Goal: Communication & Community: Answer question/provide support

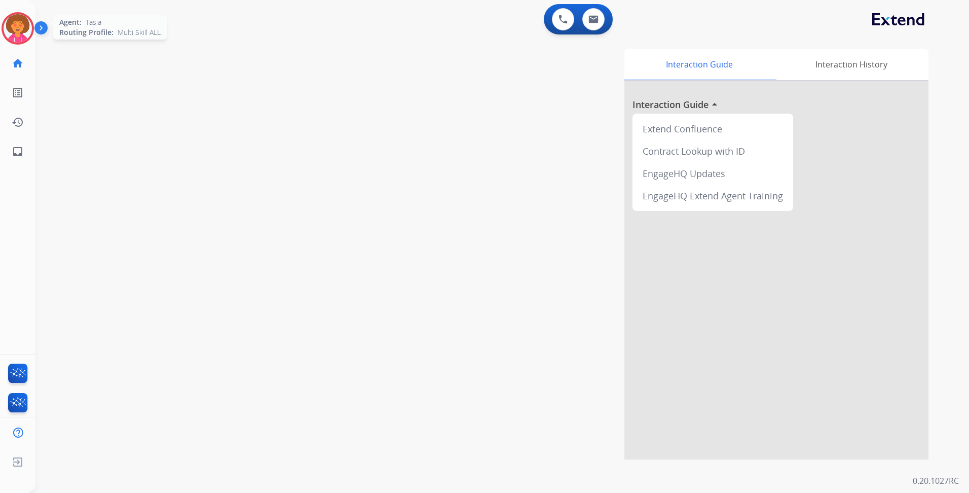
click at [23, 25] on img at bounding box center [18, 28] width 28 height 28
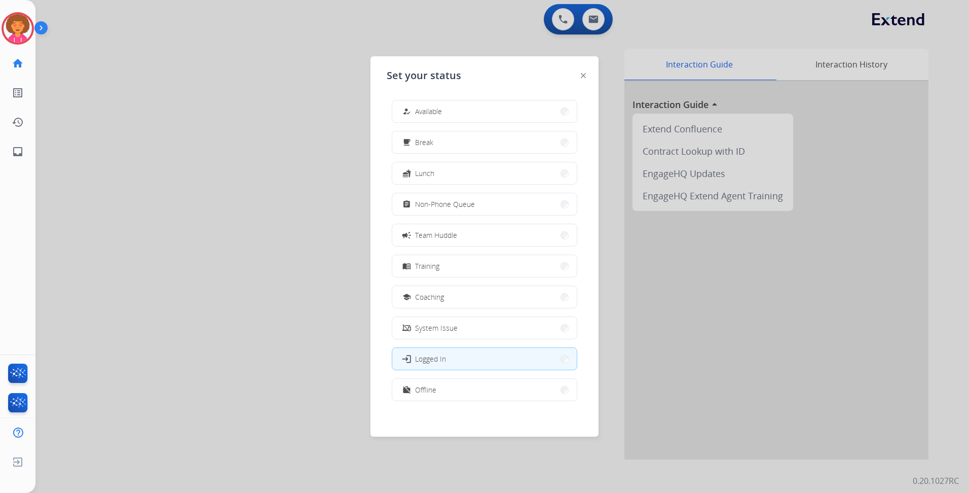
click at [446, 101] on button "how_to_reg Available" at bounding box center [484, 111] width 185 height 22
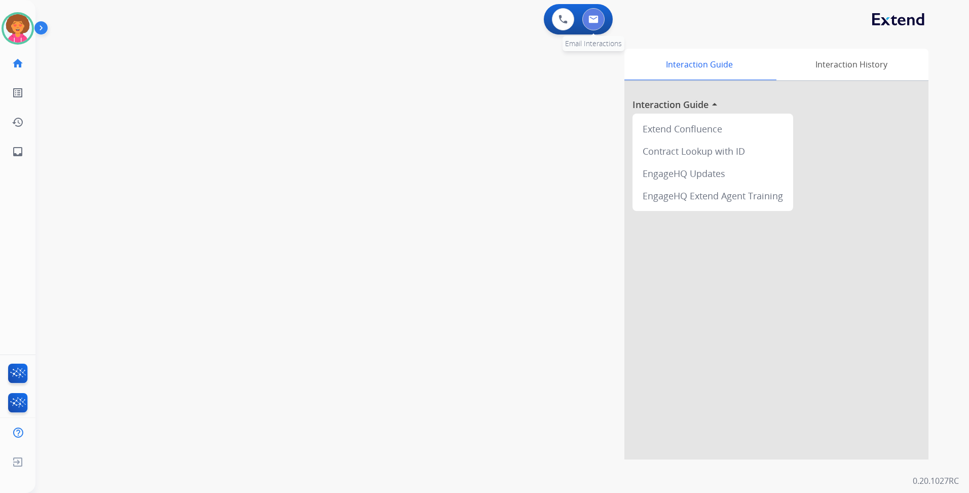
click at [598, 18] on img at bounding box center [594, 19] width 10 height 8
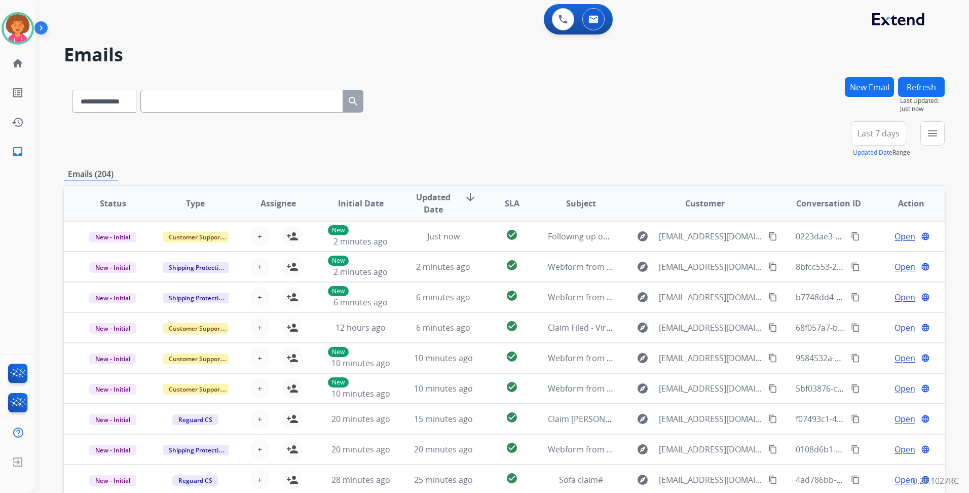
click at [872, 131] on span "Last 7 days" at bounding box center [879, 133] width 42 height 4
click at [878, 256] on div "Last 90 days" at bounding box center [876, 256] width 56 height 15
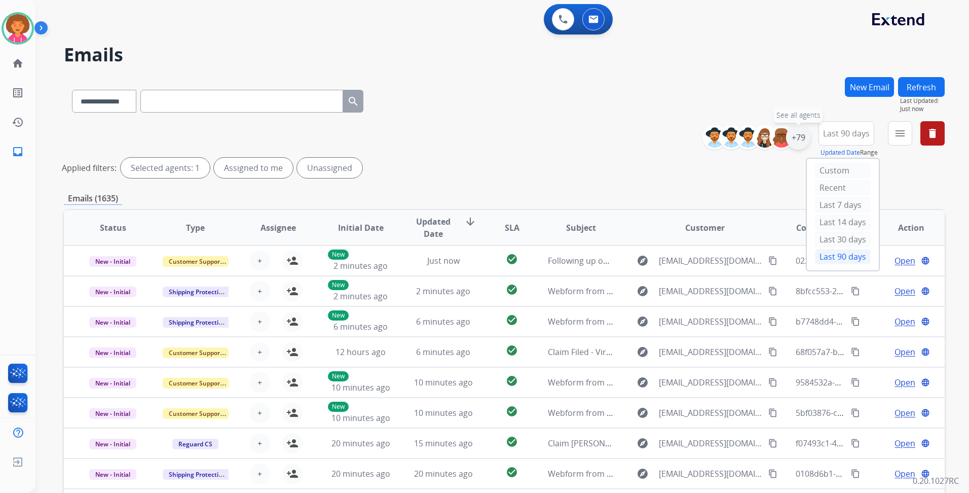
click at [798, 137] on div "+79" at bounding box center [798, 137] width 24 height 24
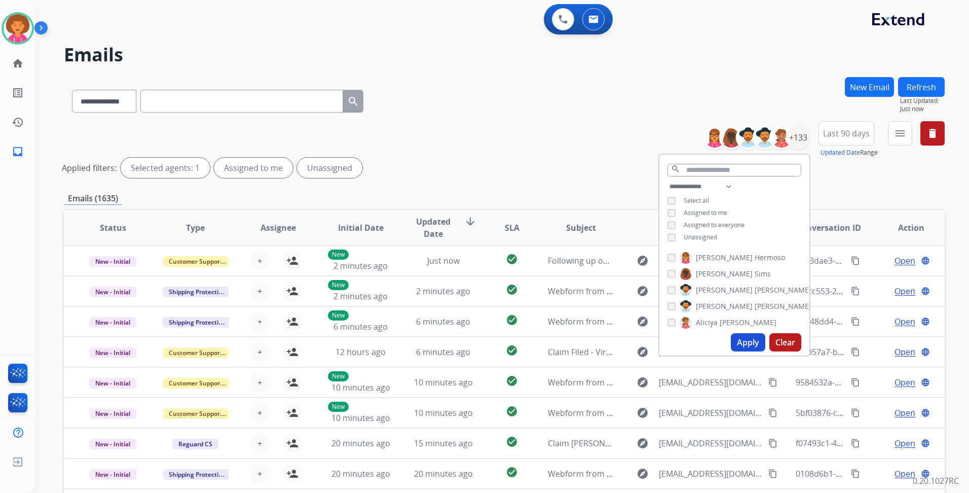
click at [712, 235] on span "Unassigned" at bounding box center [700, 237] width 33 height 9
click at [753, 348] on button "Apply" at bounding box center [748, 342] width 34 height 18
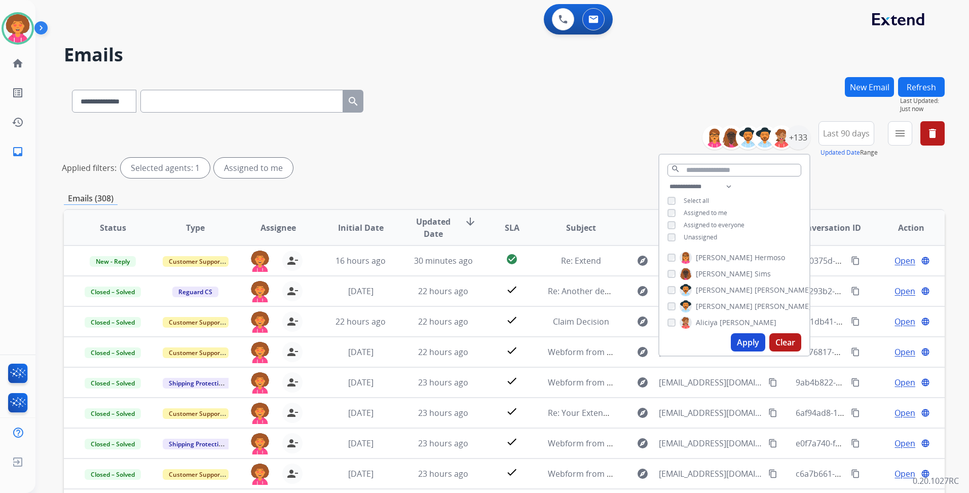
click at [582, 131] on div "**********" at bounding box center [504, 151] width 881 height 61
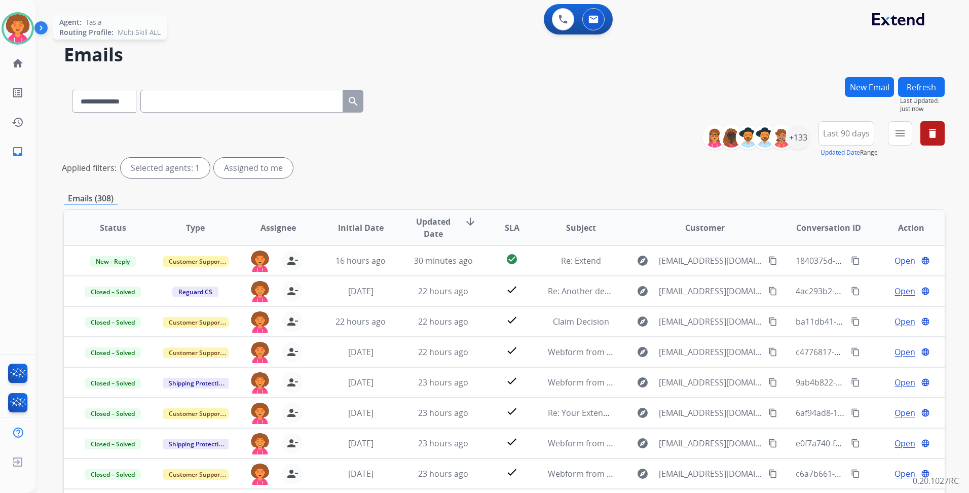
click at [15, 34] on img at bounding box center [18, 28] width 28 height 28
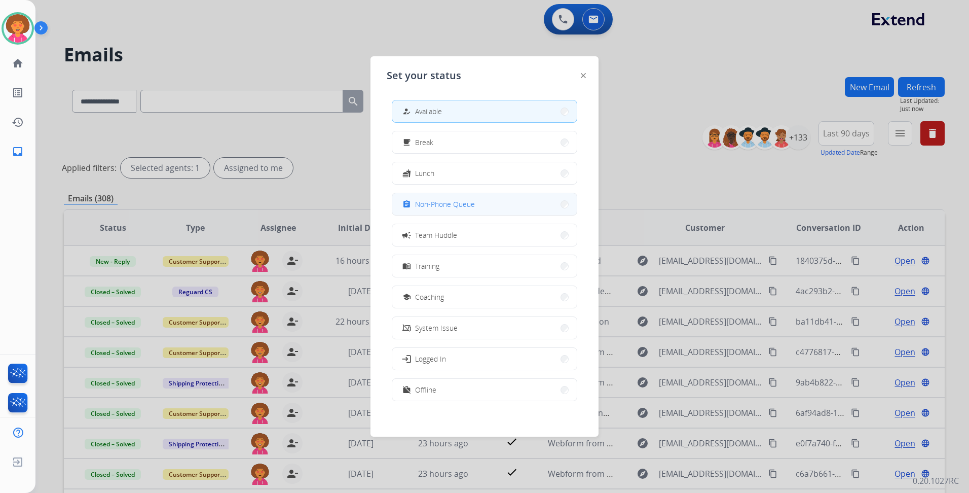
drag, startPoint x: 446, startPoint y: 210, endPoint x: 451, endPoint y: 203, distance: 8.3
click at [446, 209] on div "assignment Non-Phone Queue" at bounding box center [438, 204] width 75 height 12
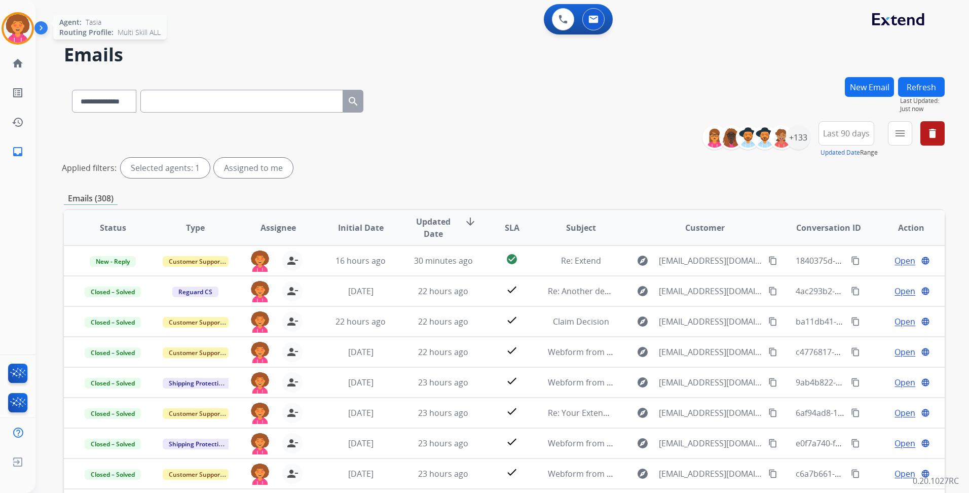
click at [18, 21] on img at bounding box center [18, 28] width 28 height 28
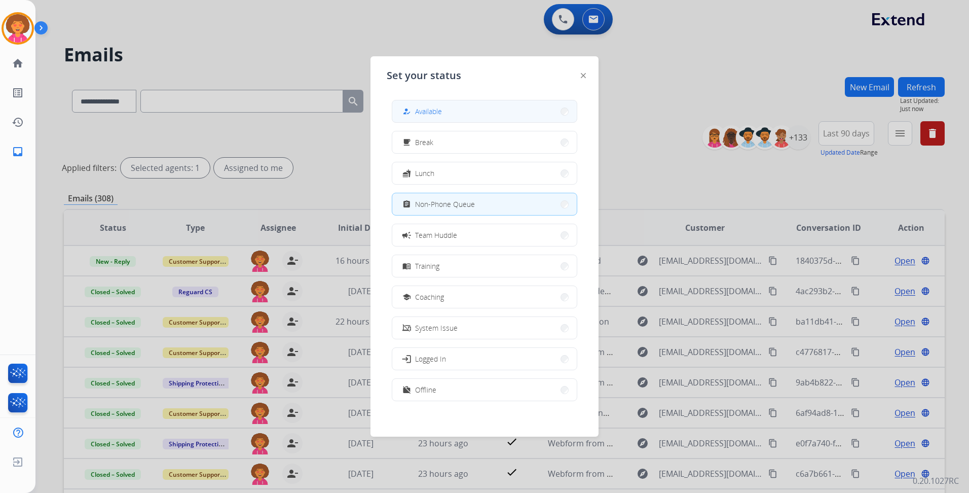
click at [441, 113] on span "Available" at bounding box center [428, 111] width 27 height 11
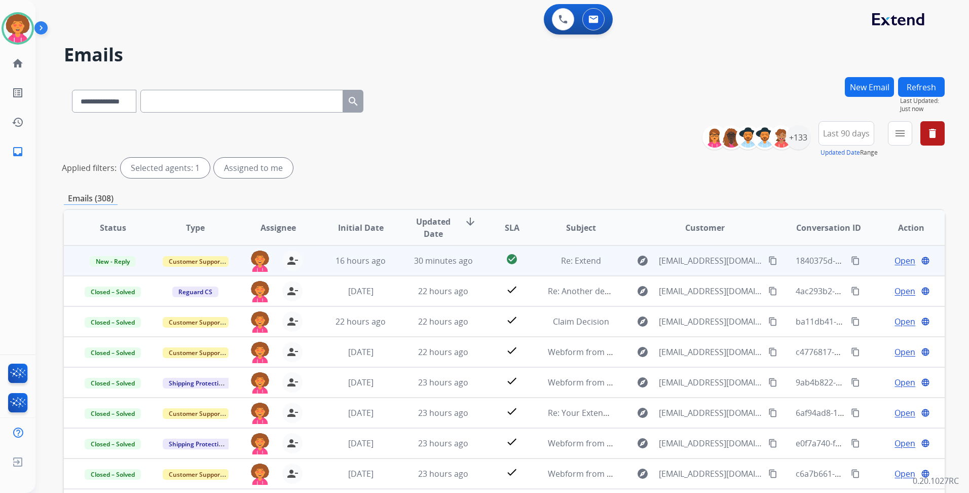
click at [897, 263] on span "Open" at bounding box center [905, 261] width 21 height 12
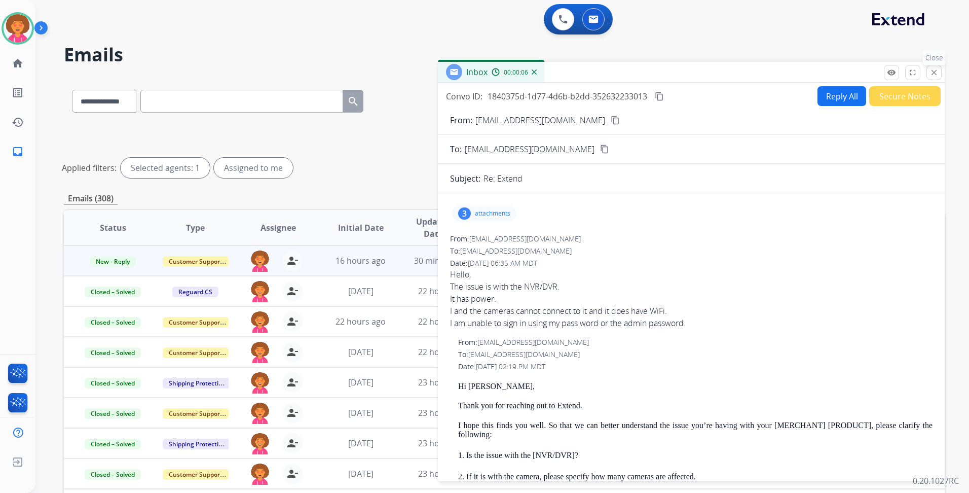
click at [933, 70] on mat-icon "close" at bounding box center [934, 72] width 9 height 9
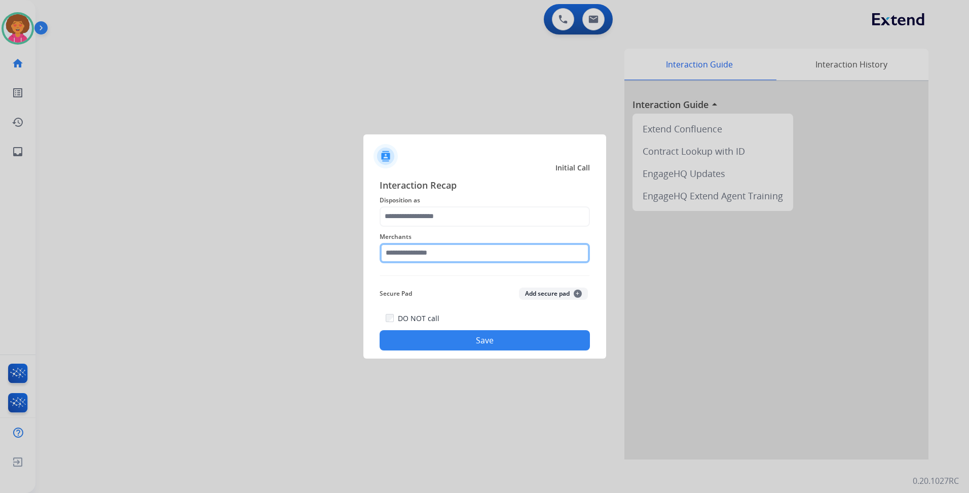
click at [433, 259] on input "text" at bounding box center [485, 253] width 210 height 20
drag, startPoint x: 505, startPoint y: 286, endPoint x: 506, endPoint y: 259, distance: 27.4
click at [505, 285] on li "Not found" at bounding box center [487, 281] width 193 height 19
type input "*********"
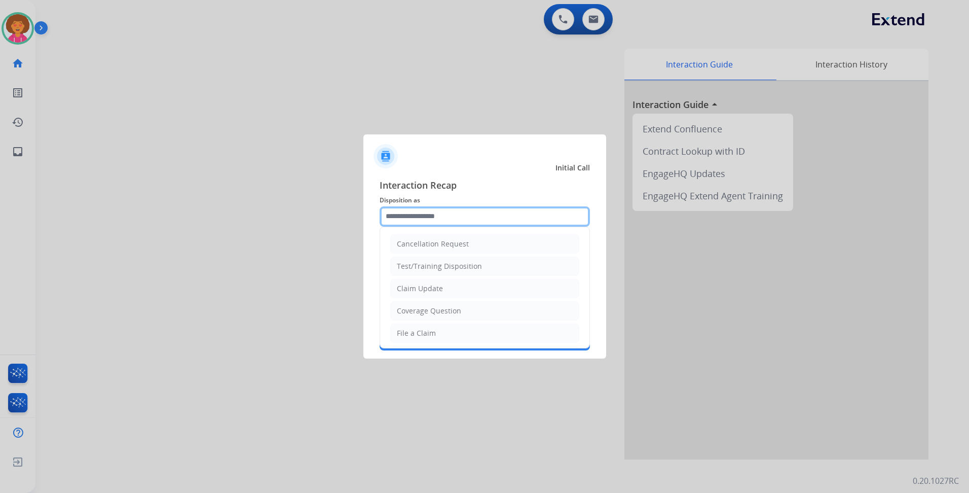
click at [498, 212] on input "text" at bounding box center [485, 216] width 210 height 20
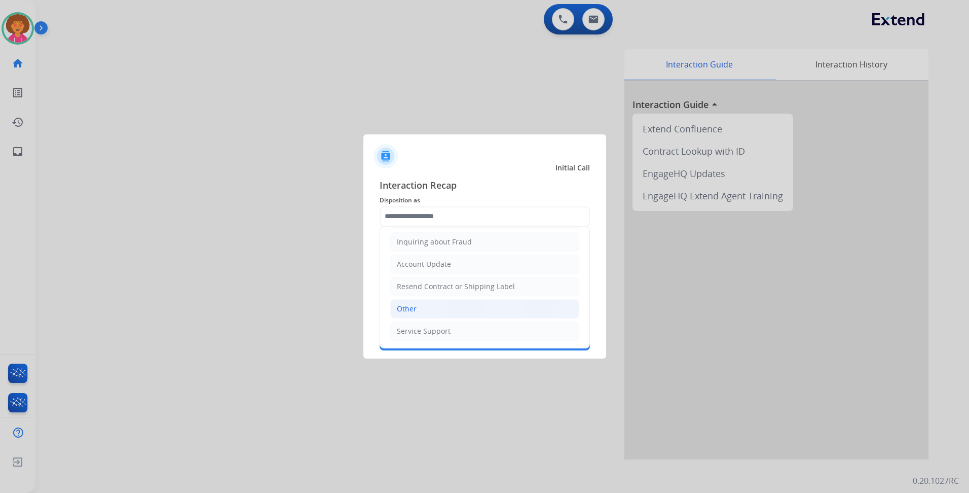
click at [439, 306] on li "Other" at bounding box center [484, 308] width 189 height 19
type input "*****"
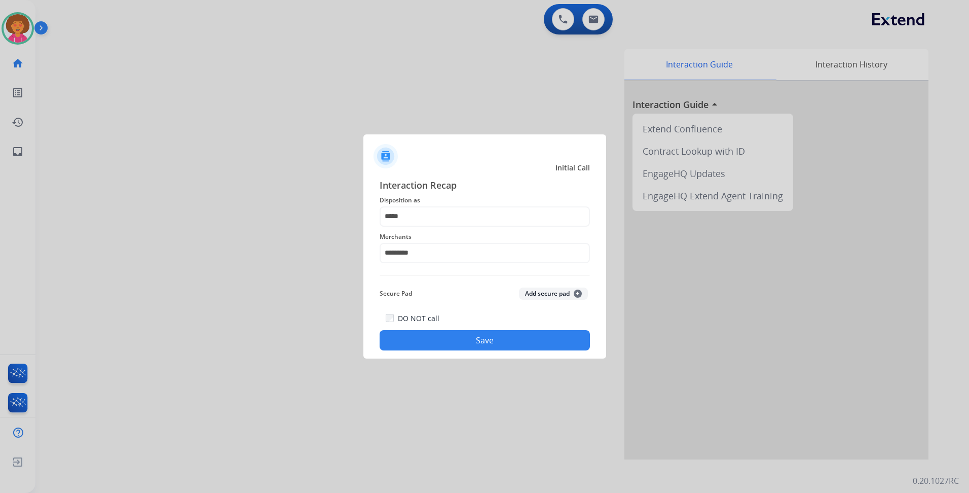
click at [430, 342] on button "Save" at bounding box center [485, 340] width 210 height 20
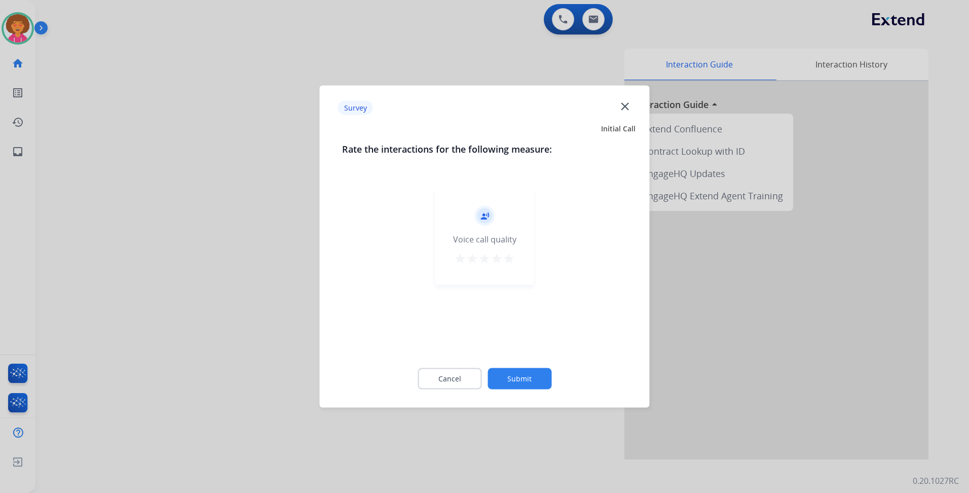
click at [511, 259] on mat-icon "star" at bounding box center [509, 259] width 12 height 12
click at [521, 378] on button "Submit" at bounding box center [520, 378] width 64 height 21
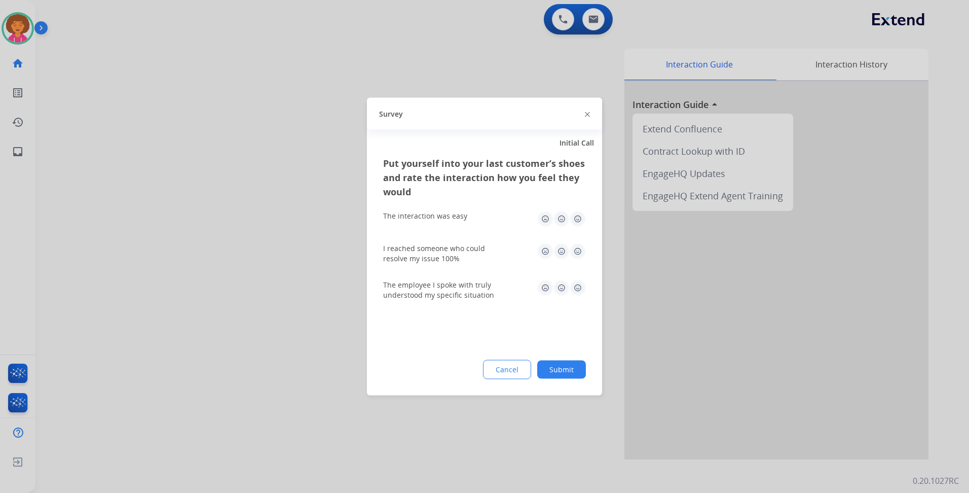
click at [579, 216] on img at bounding box center [578, 219] width 16 height 16
click at [581, 286] on img at bounding box center [578, 288] width 16 height 16
click at [579, 243] on div "I reached someone who could resolve my issue 100%" at bounding box center [484, 253] width 203 height 37
drag, startPoint x: 579, startPoint y: 250, endPoint x: 579, endPoint y: 303, distance: 53.2
click at [579, 251] on img at bounding box center [578, 251] width 16 height 16
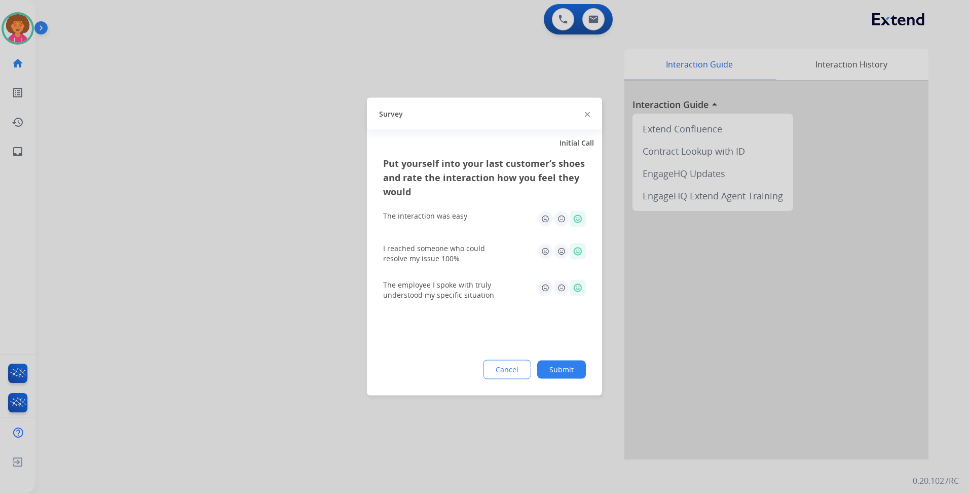
click at [569, 366] on button "Submit" at bounding box center [561, 370] width 49 height 18
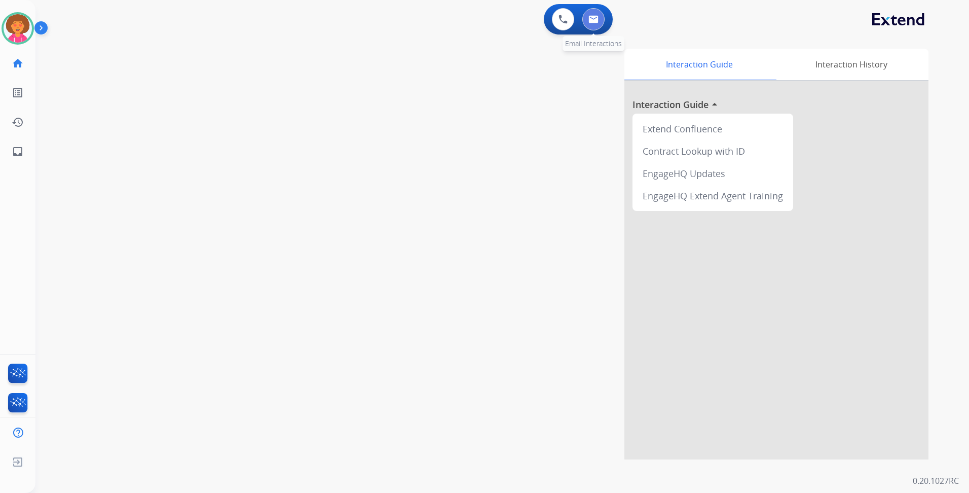
click at [601, 27] on button at bounding box center [594, 19] width 22 height 22
select select "**********"
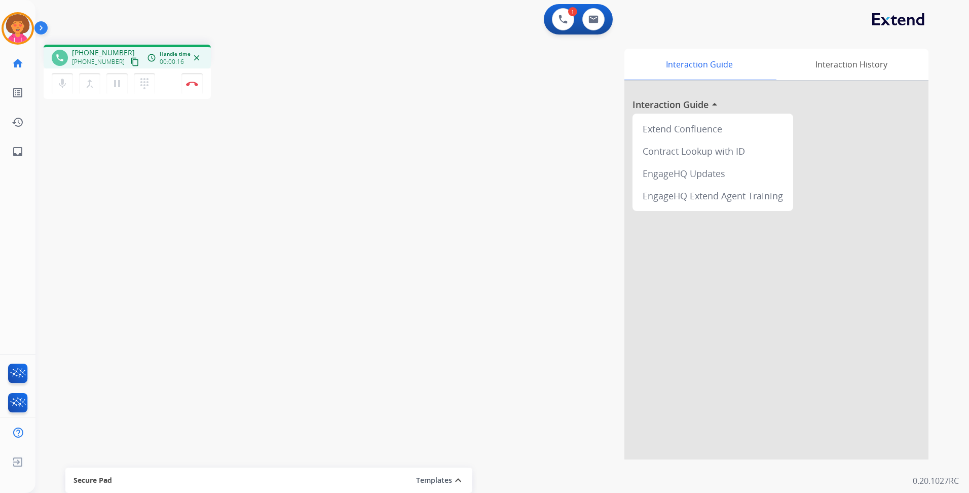
click at [130, 63] on mat-icon "content_copy" at bounding box center [134, 61] width 9 height 9
click at [118, 82] on mat-icon "pause" at bounding box center [117, 84] width 12 height 12
click at [118, 84] on mat-icon "play_arrow" at bounding box center [117, 84] width 12 height 12
click at [193, 87] on button "Disconnect" at bounding box center [192, 83] width 21 height 21
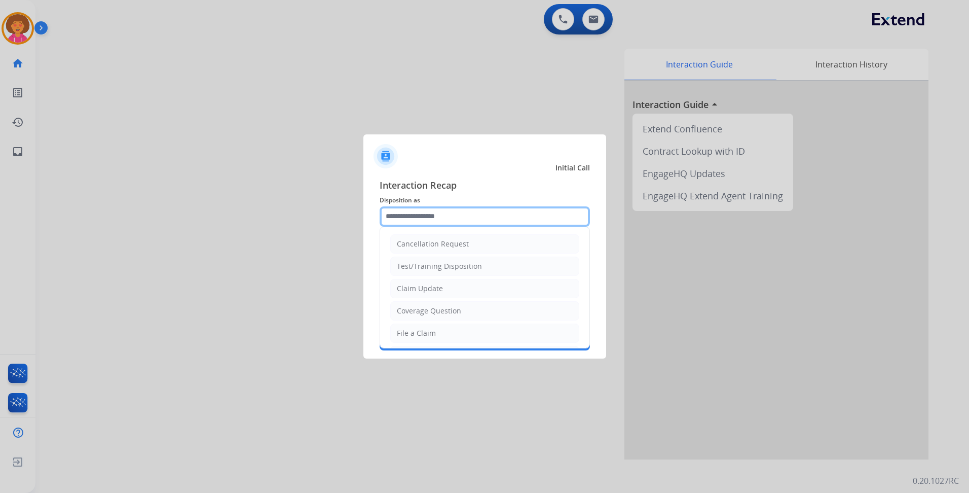
click at [478, 218] on input "text" at bounding box center [485, 216] width 210 height 20
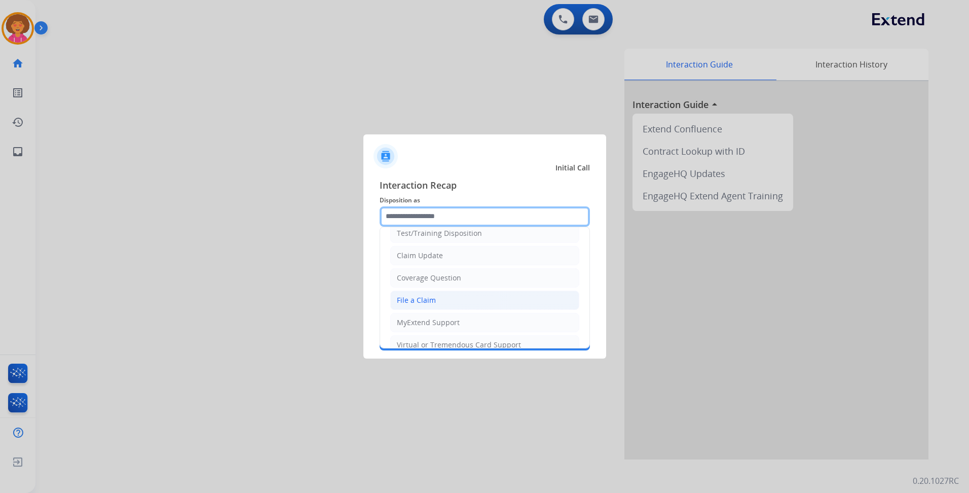
scroll to position [51, 0]
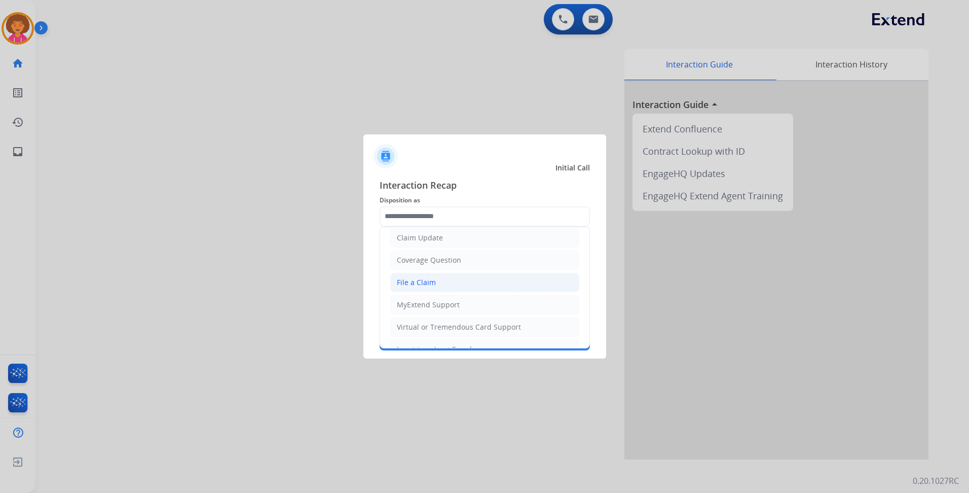
click at [447, 278] on li "File a Claim" at bounding box center [484, 282] width 189 height 19
type input "**********"
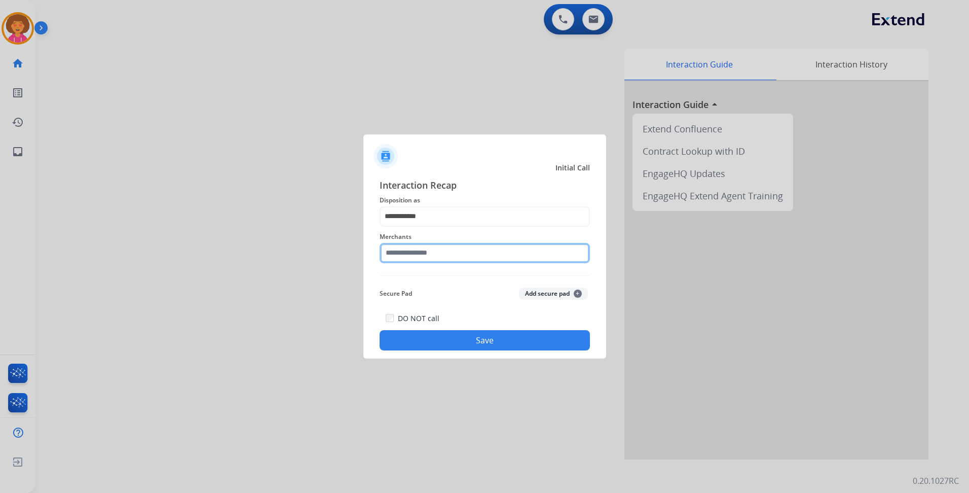
click at [450, 252] on input "text" at bounding box center [485, 253] width 210 height 20
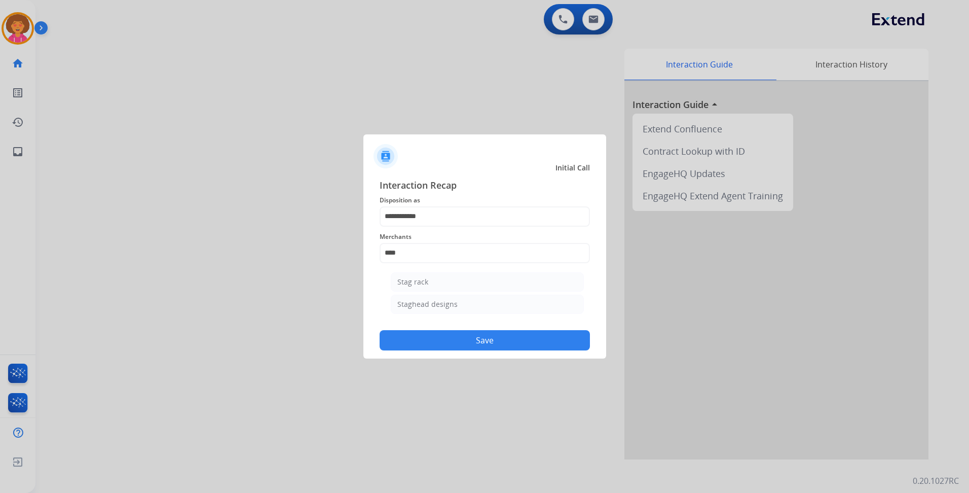
click at [440, 312] on li "Staghead designs" at bounding box center [487, 304] width 193 height 19
type input "**********"
click at [447, 341] on button "Save" at bounding box center [485, 340] width 210 height 20
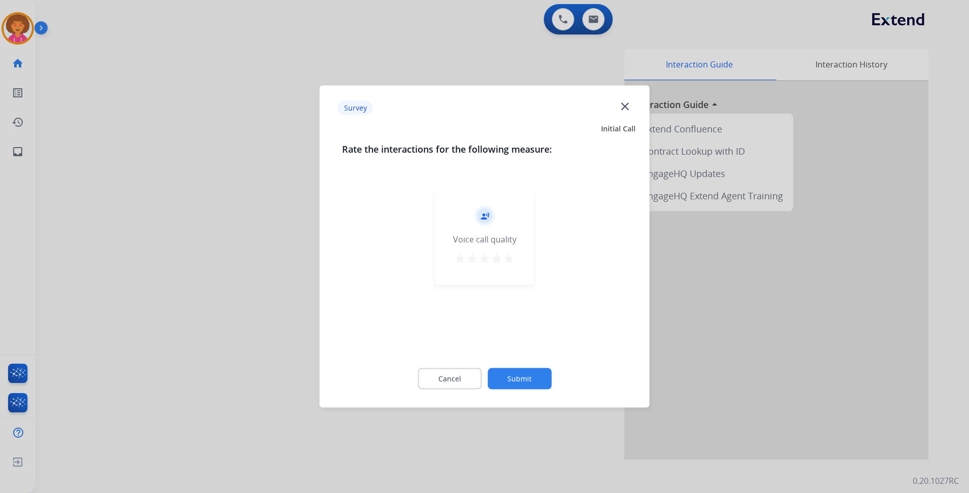
click at [508, 256] on mat-icon "star" at bounding box center [509, 259] width 12 height 12
click at [525, 374] on button "Submit" at bounding box center [520, 378] width 64 height 21
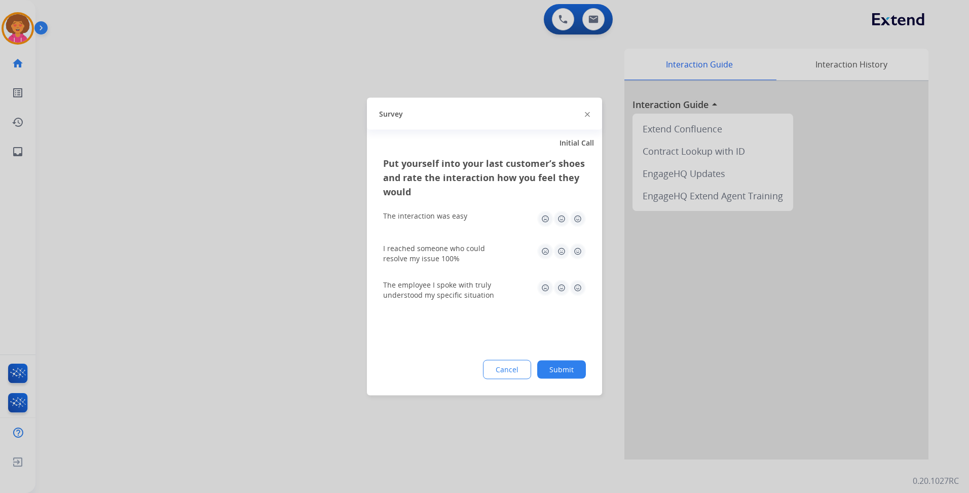
drag, startPoint x: 575, startPoint y: 218, endPoint x: 576, endPoint y: 249, distance: 31.4
click at [575, 219] on img at bounding box center [578, 219] width 16 height 16
click at [579, 250] on img at bounding box center [578, 251] width 16 height 16
click at [581, 288] on img at bounding box center [578, 288] width 16 height 16
drag, startPoint x: 575, startPoint y: 371, endPoint x: 569, endPoint y: 366, distance: 7.2
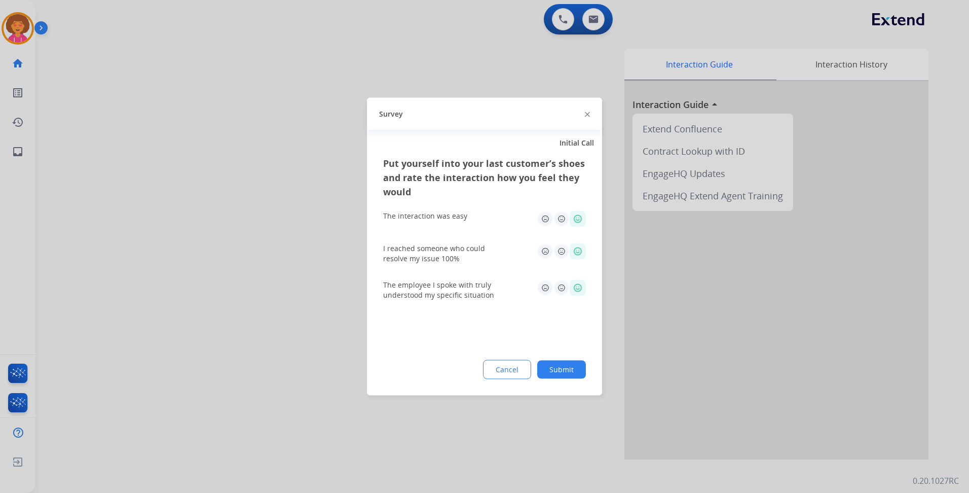
click at [572, 371] on button "Submit" at bounding box center [561, 370] width 49 height 18
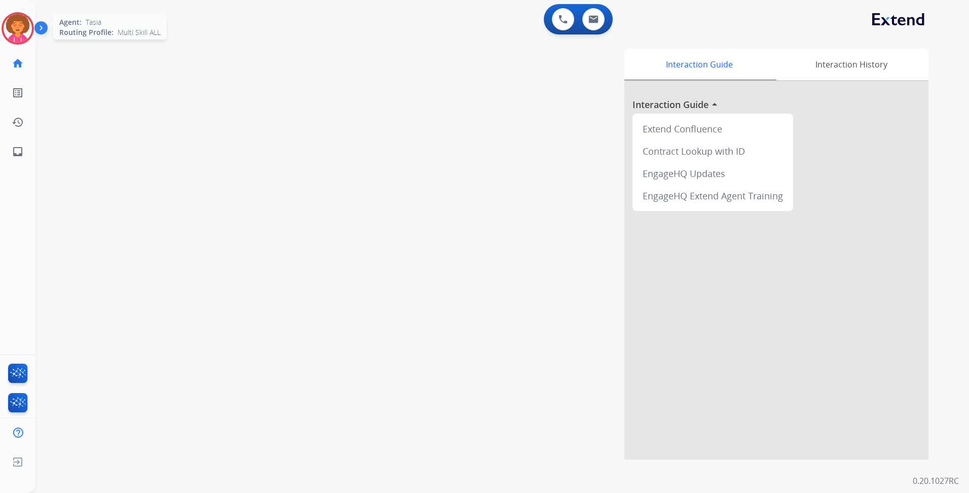
click at [8, 27] on img at bounding box center [18, 28] width 28 height 28
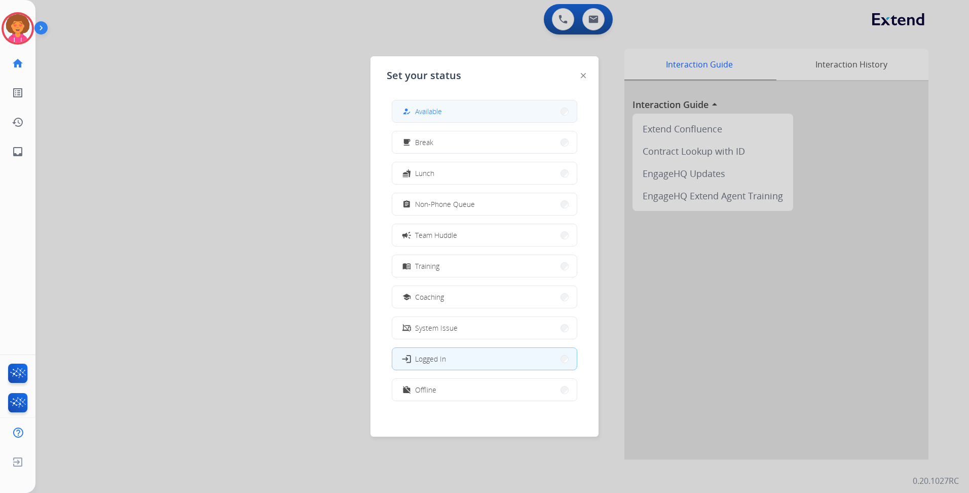
click at [462, 103] on button "how_to_reg Available" at bounding box center [484, 111] width 185 height 22
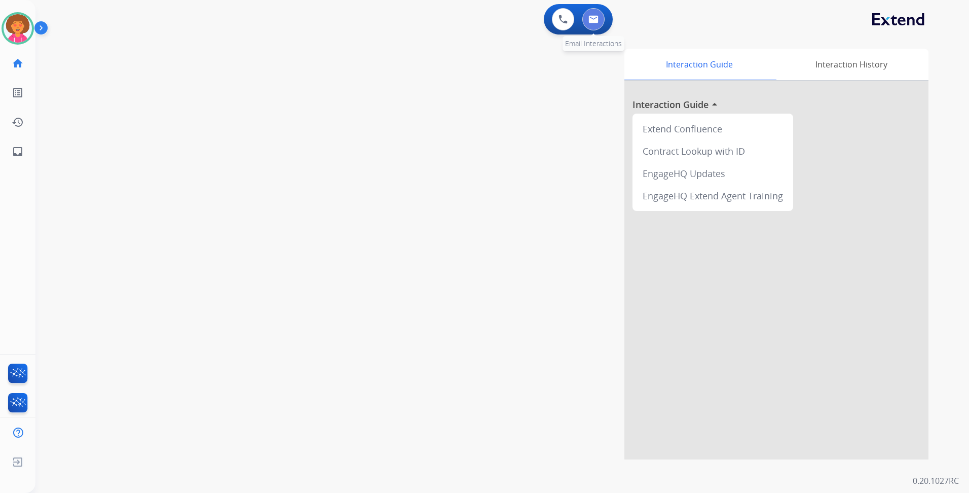
click at [596, 16] on img at bounding box center [594, 19] width 10 height 8
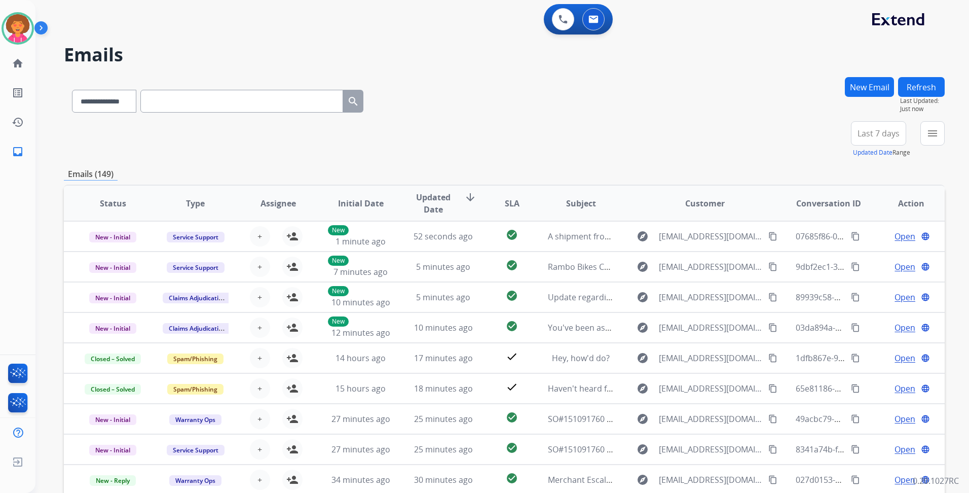
drag, startPoint x: 876, startPoint y: 129, endPoint x: 878, endPoint y: 145, distance: 15.3
click at [876, 131] on span "Last 7 days" at bounding box center [879, 133] width 42 height 4
click at [873, 262] on div "Last 90 days" at bounding box center [876, 256] width 56 height 15
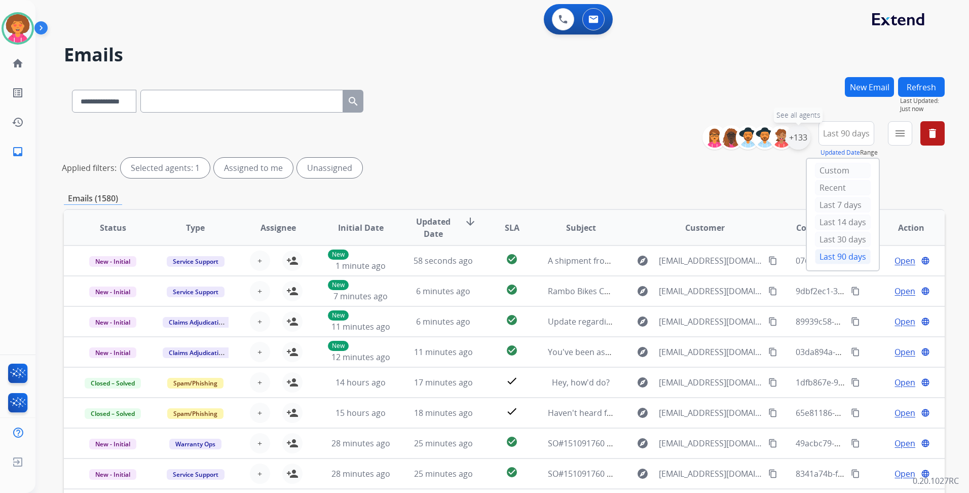
click at [801, 128] on div "+133" at bounding box center [798, 137] width 24 height 24
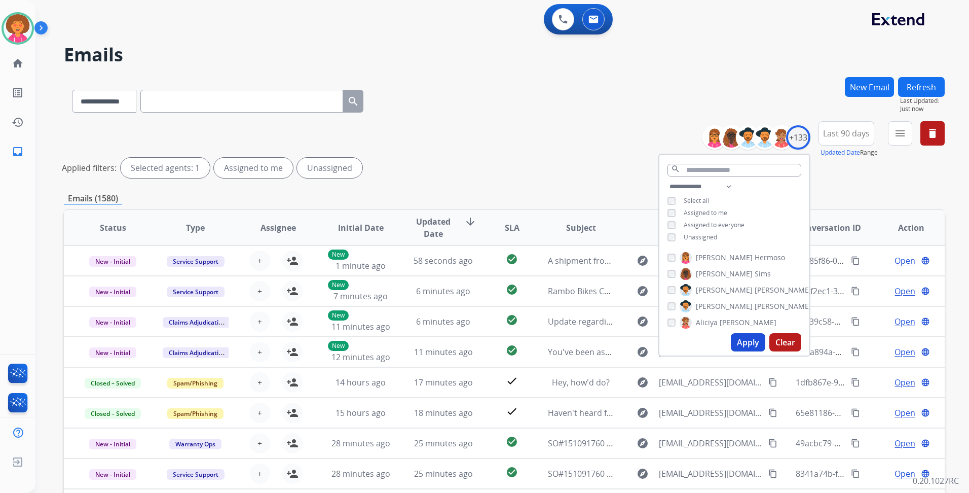
click at [713, 233] on span "Unassigned" at bounding box center [700, 237] width 33 height 9
click at [739, 341] on button "Apply" at bounding box center [748, 342] width 34 height 18
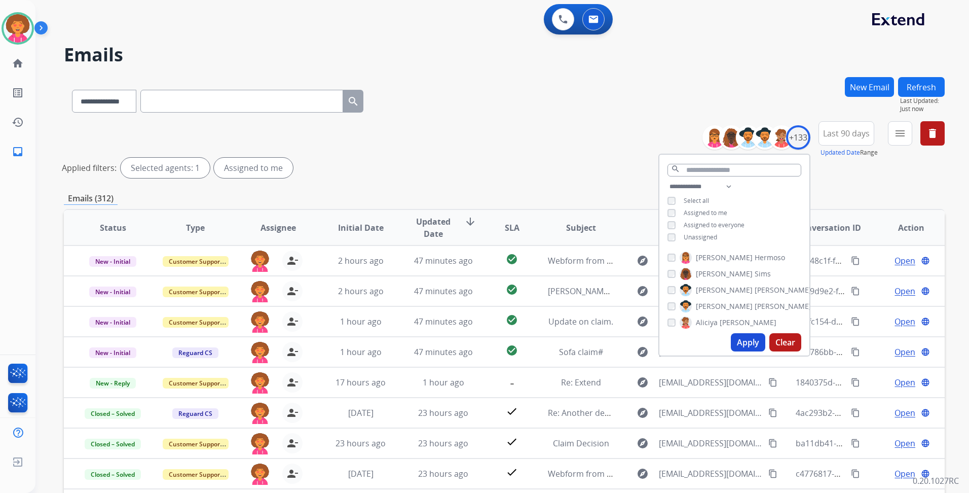
click at [565, 148] on div "**********" at bounding box center [504, 151] width 881 height 61
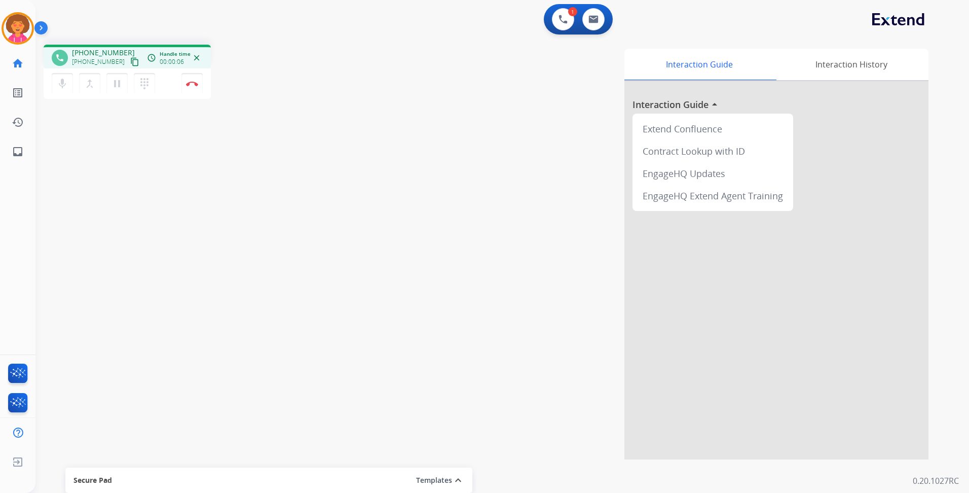
click at [130, 61] on mat-icon "content_copy" at bounding box center [134, 61] width 9 height 9
click at [191, 86] on button "Disconnect" at bounding box center [192, 83] width 21 height 21
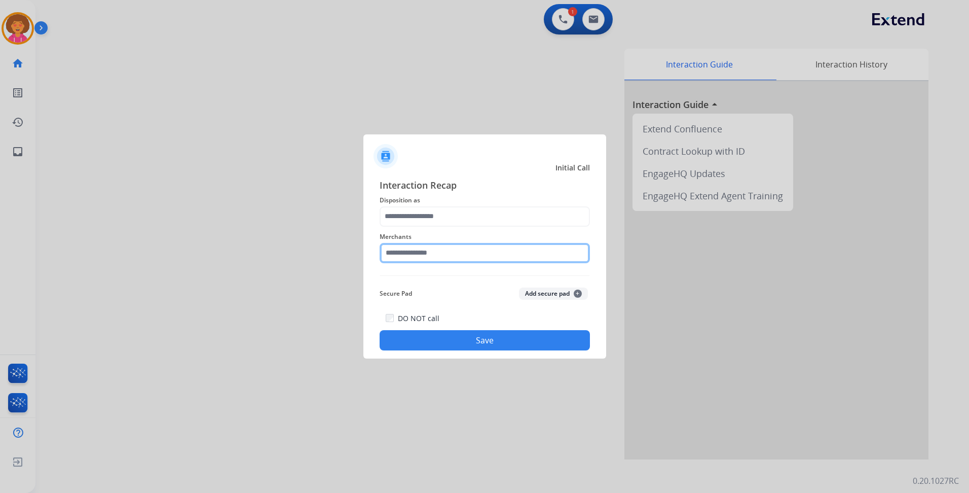
click at [418, 259] on input "text" at bounding box center [485, 253] width 210 height 20
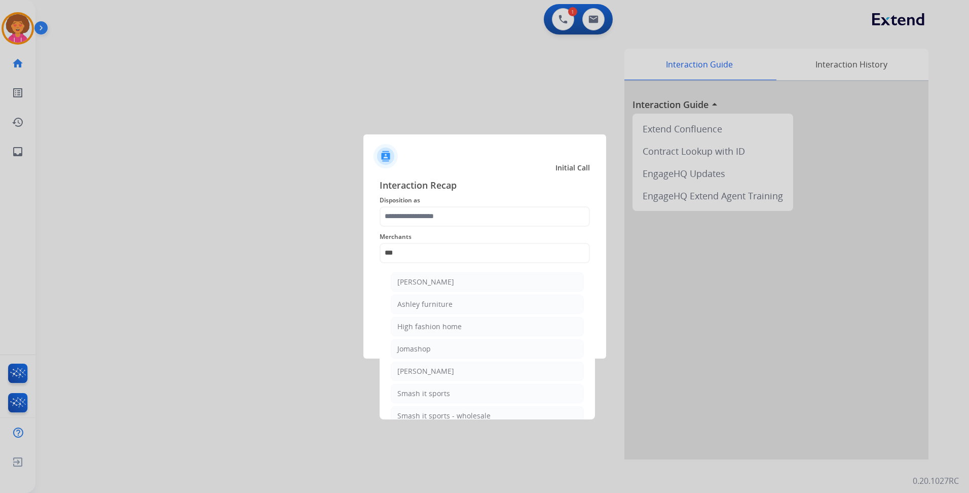
click at [446, 304] on div "Ashley furniture" at bounding box center [425, 304] width 55 height 10
type input "**********"
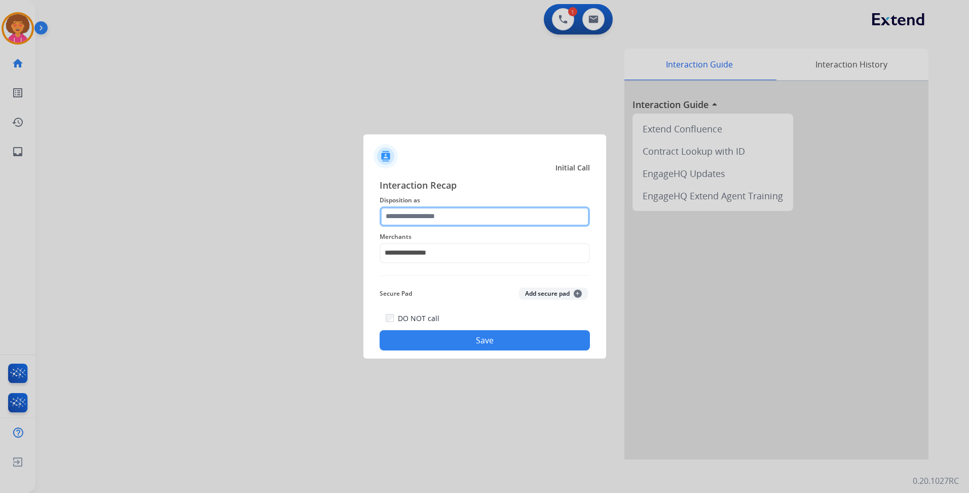
click at [473, 216] on input "text" at bounding box center [485, 216] width 210 height 20
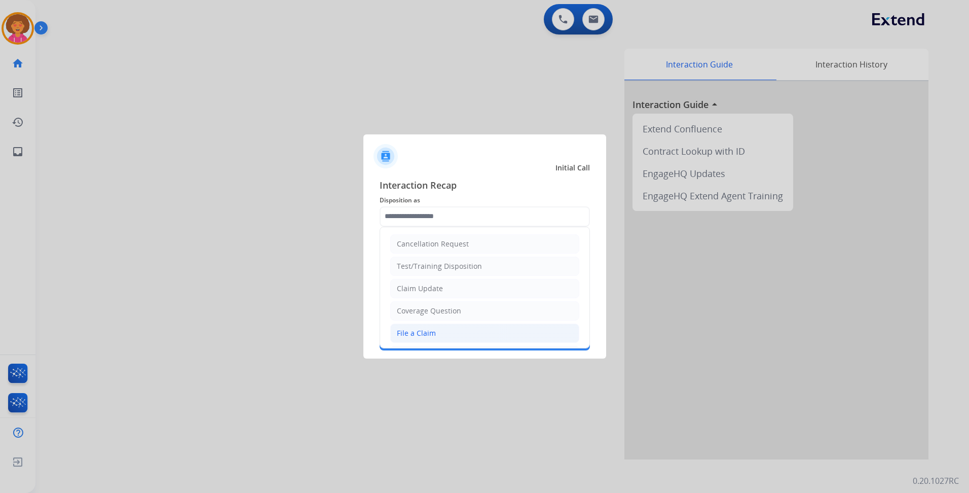
click at [439, 332] on li "File a Claim" at bounding box center [484, 332] width 189 height 19
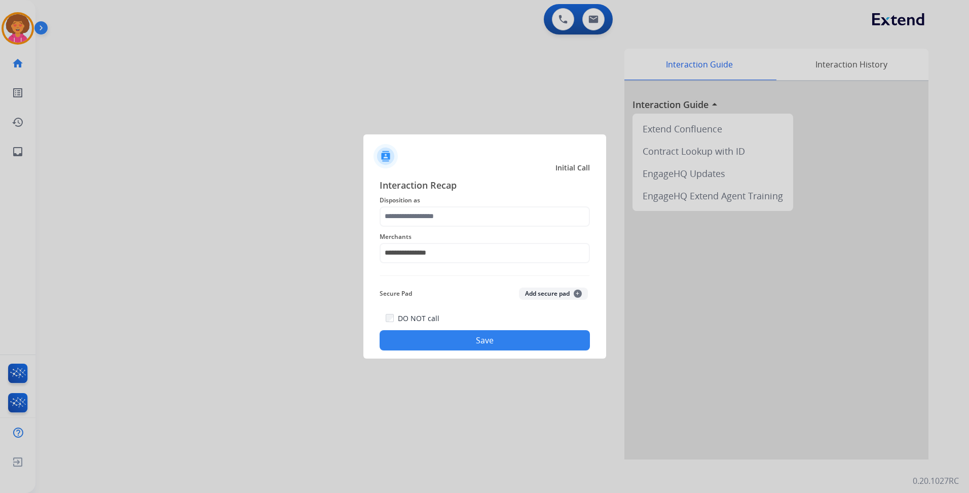
type input "**********"
click at [495, 338] on button "Save" at bounding box center [485, 340] width 210 height 20
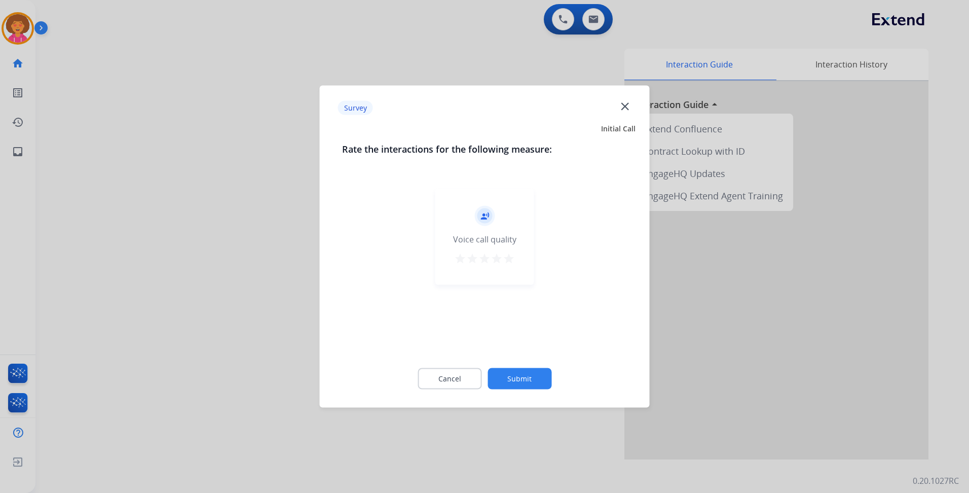
click at [507, 259] on mat-icon "star" at bounding box center [509, 259] width 12 height 12
drag, startPoint x: 516, startPoint y: 379, endPoint x: 515, endPoint y: 373, distance: 5.6
click at [515, 373] on button "Submit" at bounding box center [520, 378] width 64 height 21
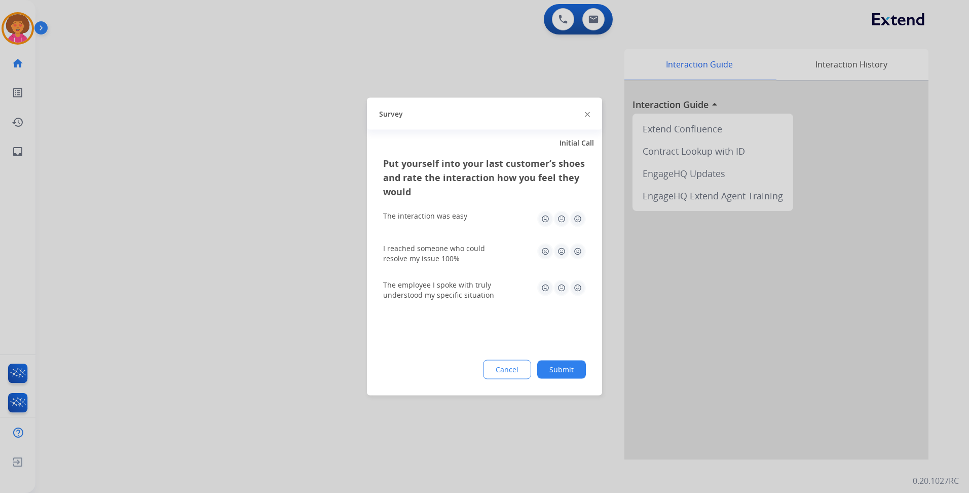
click at [575, 220] on img at bounding box center [578, 219] width 16 height 16
click at [577, 250] on img at bounding box center [578, 251] width 16 height 16
drag, startPoint x: 581, startPoint y: 285, endPoint x: 571, endPoint y: 319, distance: 35.3
click at [580, 285] on img at bounding box center [578, 288] width 16 height 16
click at [565, 374] on button "Submit" at bounding box center [561, 370] width 49 height 18
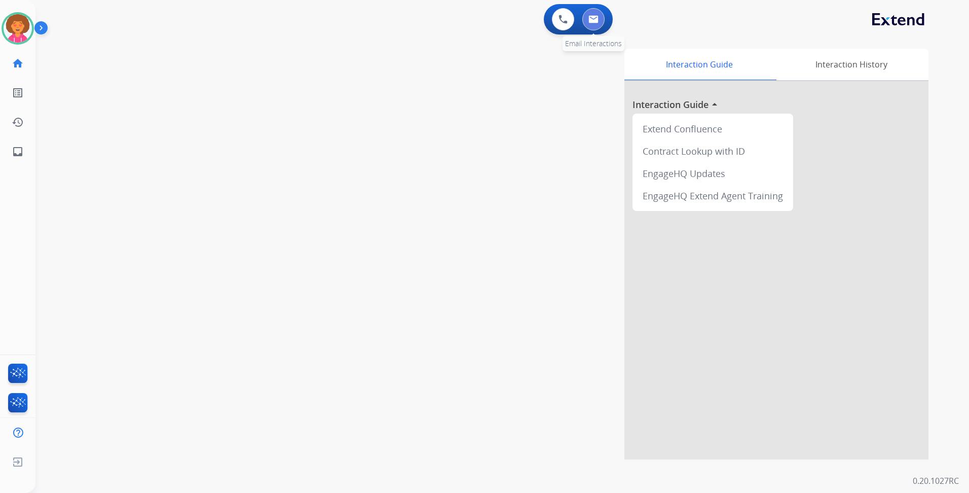
click at [595, 14] on button at bounding box center [594, 19] width 22 height 22
select select "**********"
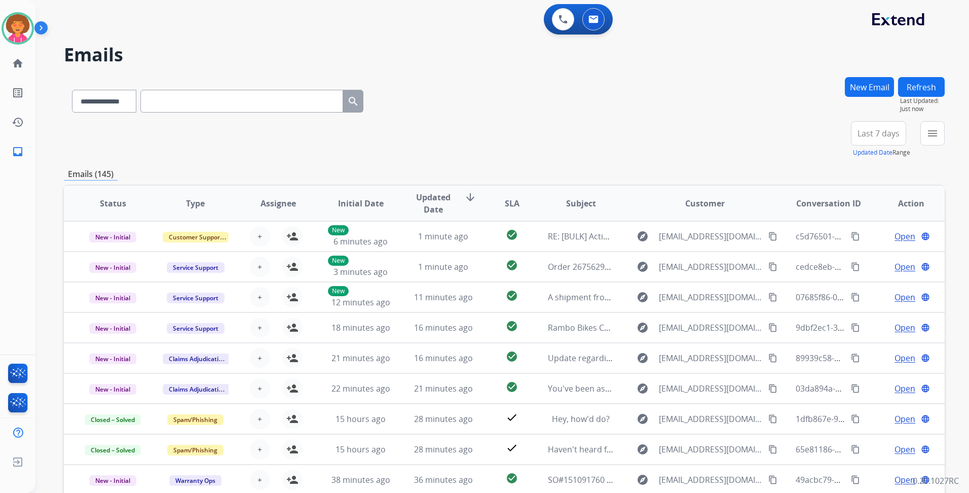
click at [873, 131] on span "Last 7 days" at bounding box center [879, 133] width 42 height 4
click at [853, 254] on div "Last 90 days" at bounding box center [876, 256] width 56 height 15
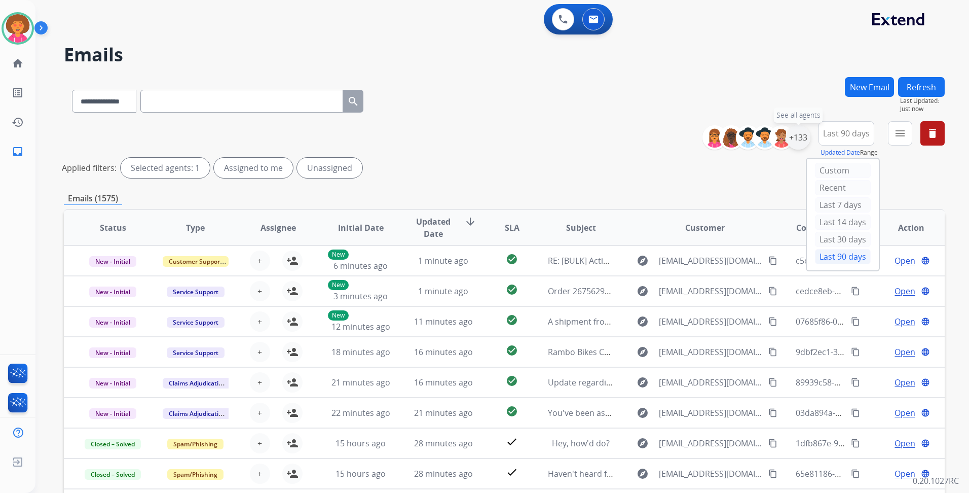
click at [796, 140] on div "+133" at bounding box center [798, 137] width 24 height 24
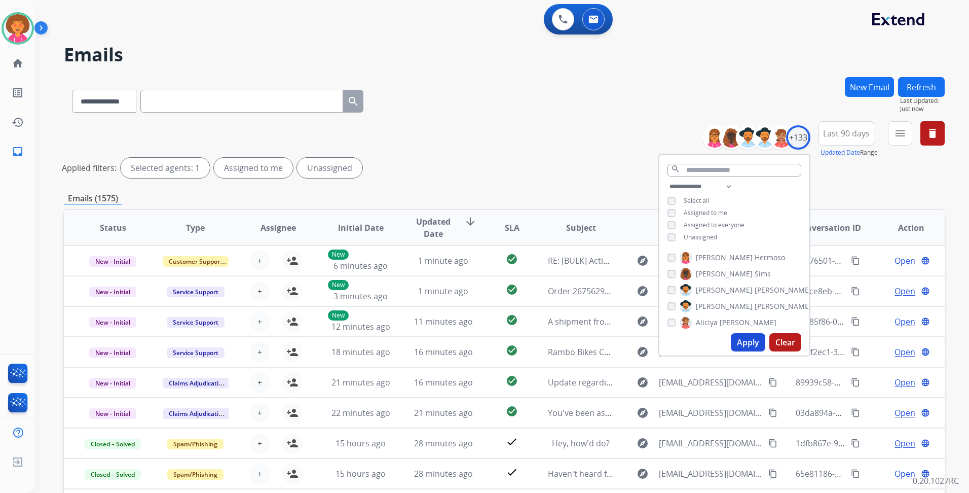
click at [704, 233] on span "Unassigned" at bounding box center [700, 237] width 33 height 9
click at [739, 345] on button "Apply" at bounding box center [748, 342] width 34 height 18
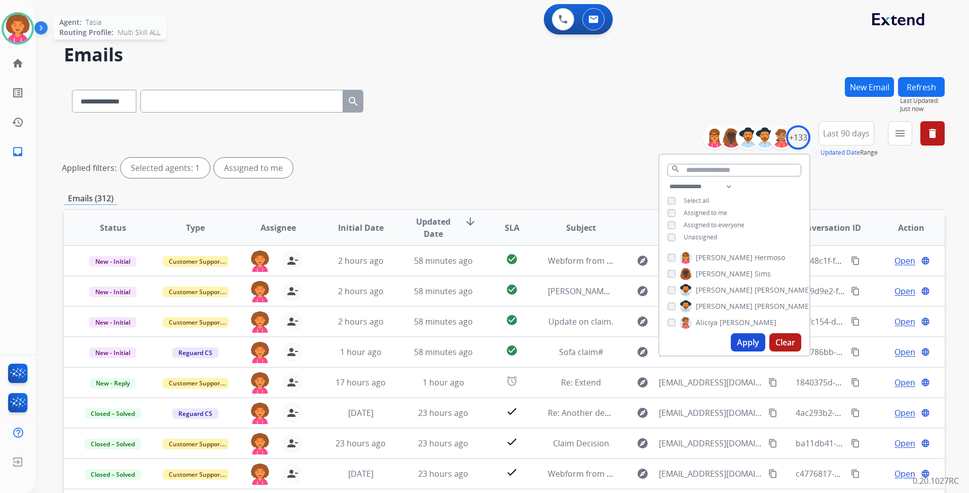
click at [22, 25] on img at bounding box center [18, 28] width 28 height 28
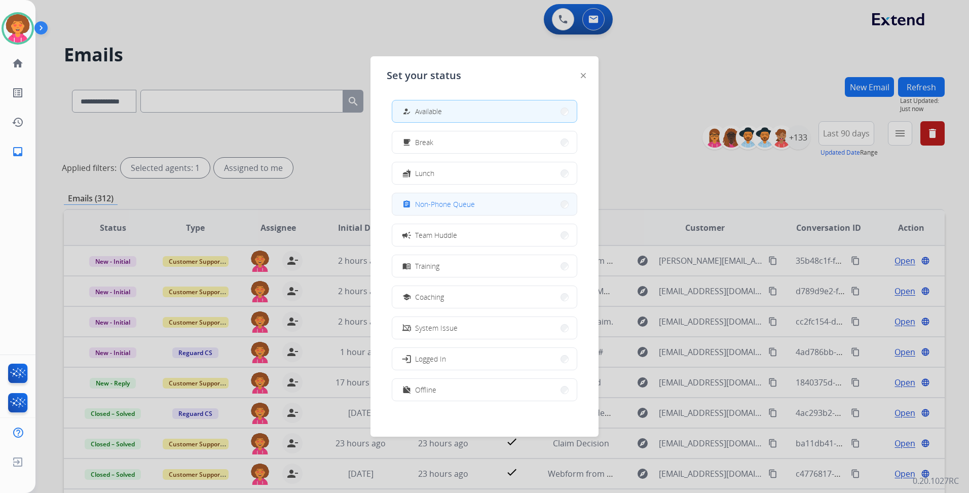
click at [430, 205] on span "Non-Phone Queue" at bounding box center [445, 204] width 60 height 11
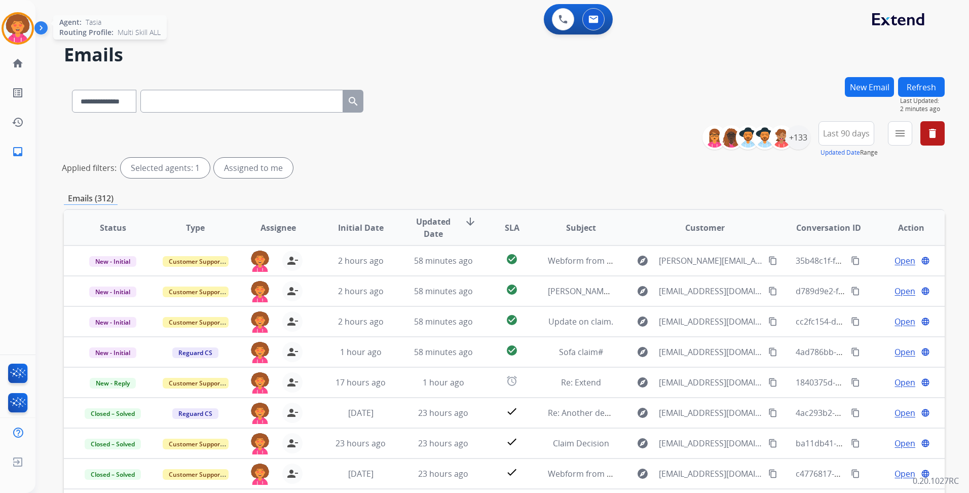
click at [11, 26] on img at bounding box center [18, 28] width 28 height 28
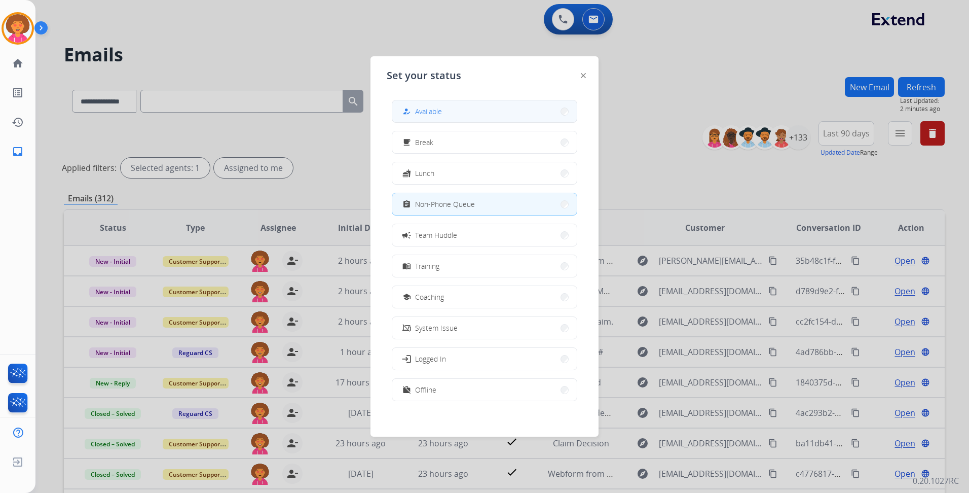
click at [511, 112] on button "how_to_reg Available" at bounding box center [484, 111] width 185 height 22
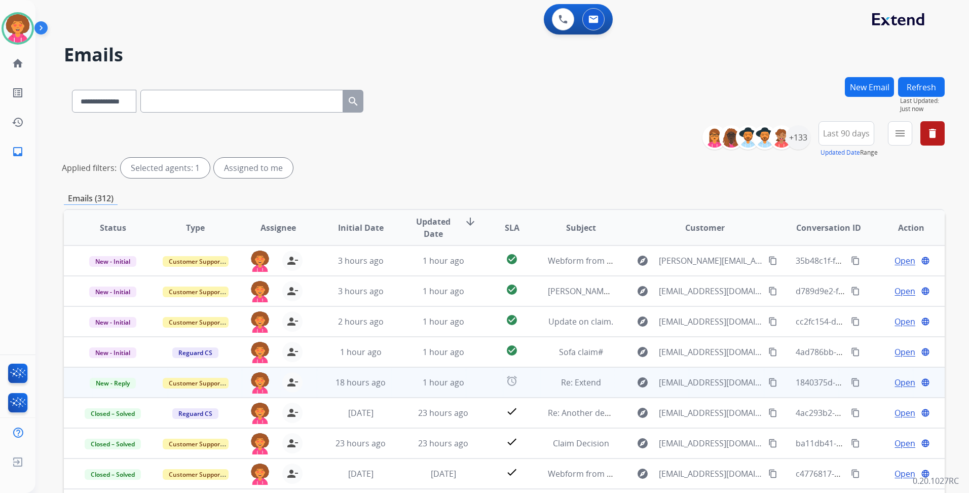
click at [899, 382] on span "Open" at bounding box center [905, 382] width 21 height 12
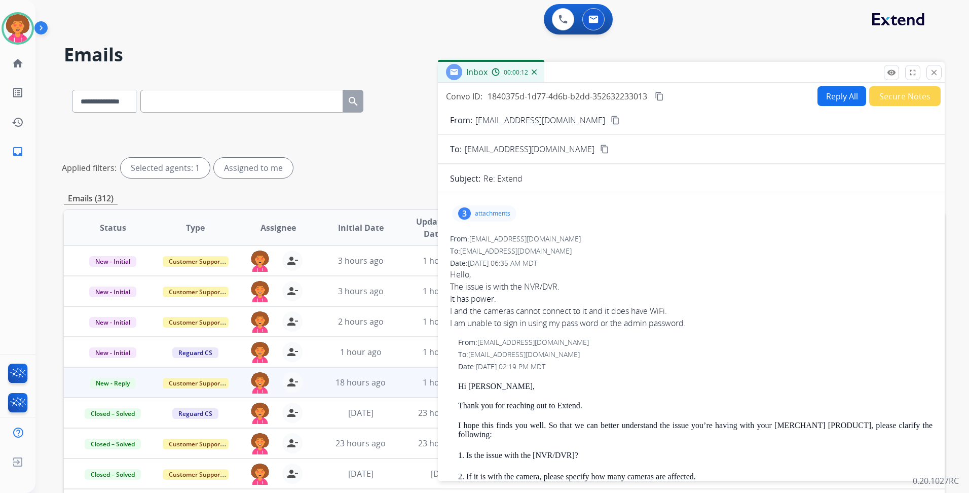
click at [611, 119] on mat-icon "content_copy" at bounding box center [615, 120] width 9 height 9
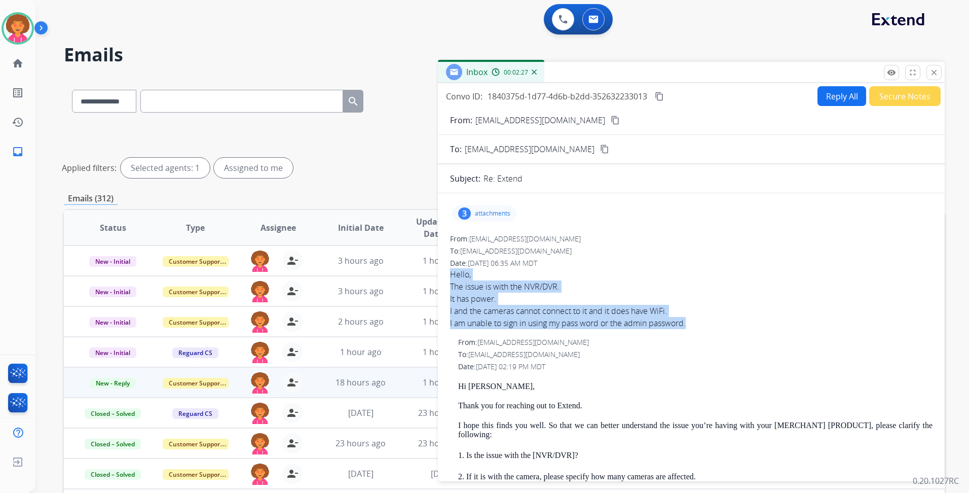
drag, startPoint x: 449, startPoint y: 272, endPoint x: 693, endPoint y: 324, distance: 248.8
click at [693, 324] on div "3 attachments From: rlkadlec@gmail.com To: support@extend.com Date: 09/11/2025 …" at bounding box center [691, 488] width 507 height 574
copy span "Hello, The issue is with the NVR/DVR. It has power. I and the cameras cannot co…"
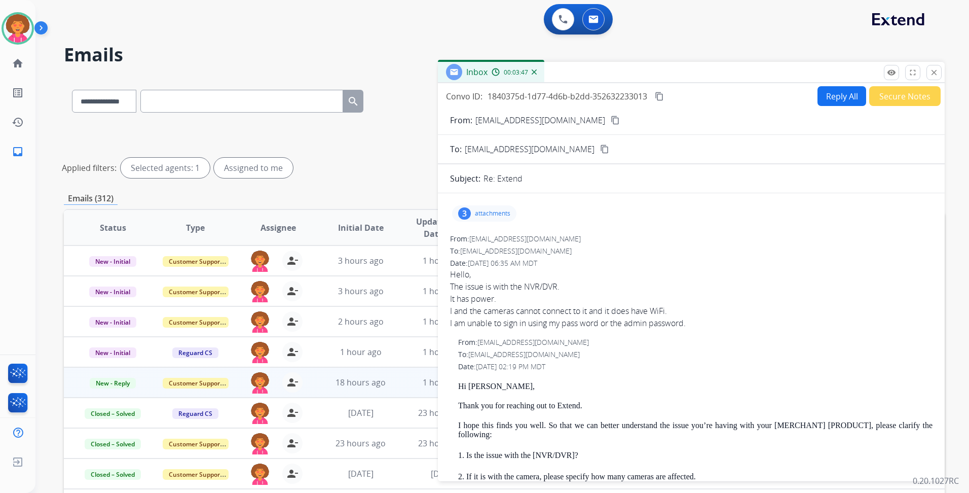
drag, startPoint x: 852, startPoint y: 221, endPoint x: 852, endPoint y: 206, distance: 14.2
click at [851, 221] on div "3 attachments" at bounding box center [691, 213] width 483 height 24
click at [833, 90] on button "Reply All" at bounding box center [842, 96] width 49 height 20
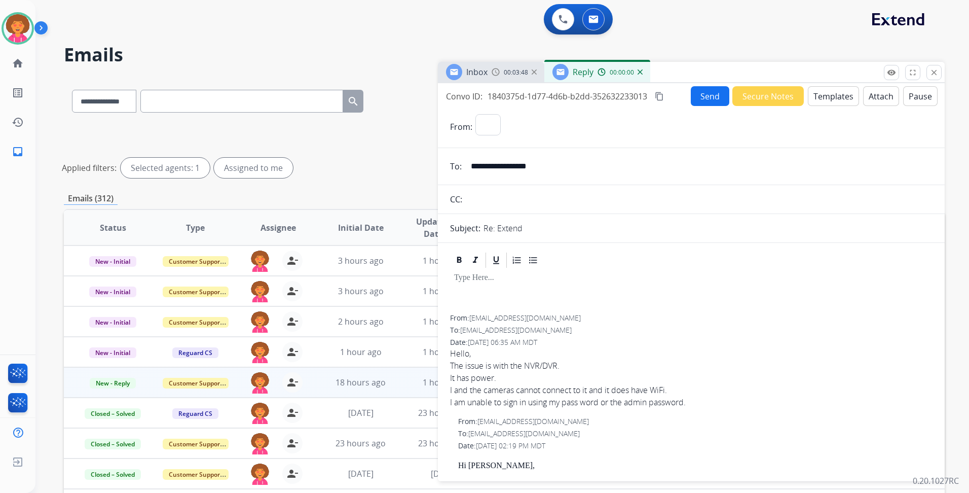
select select "**********"
click at [845, 93] on button "Templates" at bounding box center [833, 96] width 51 height 20
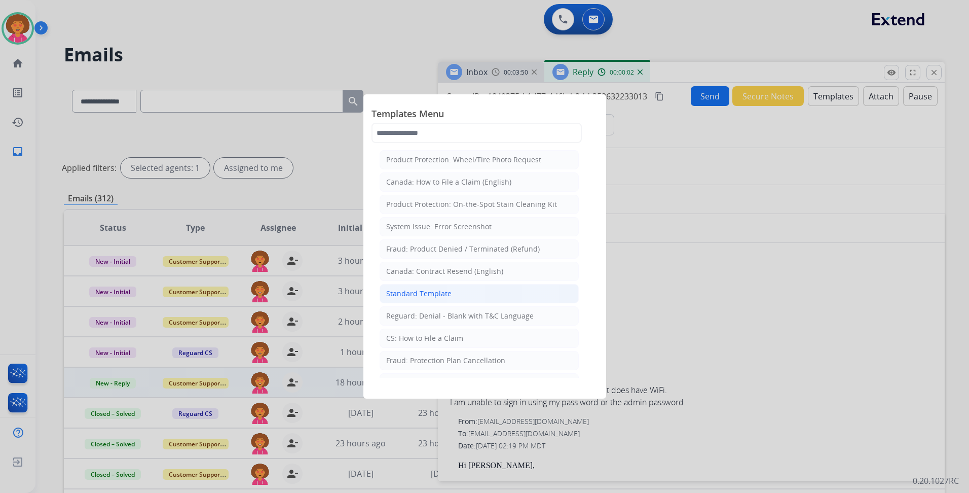
click at [439, 298] on div "Standard Template" at bounding box center [418, 294] width 65 height 10
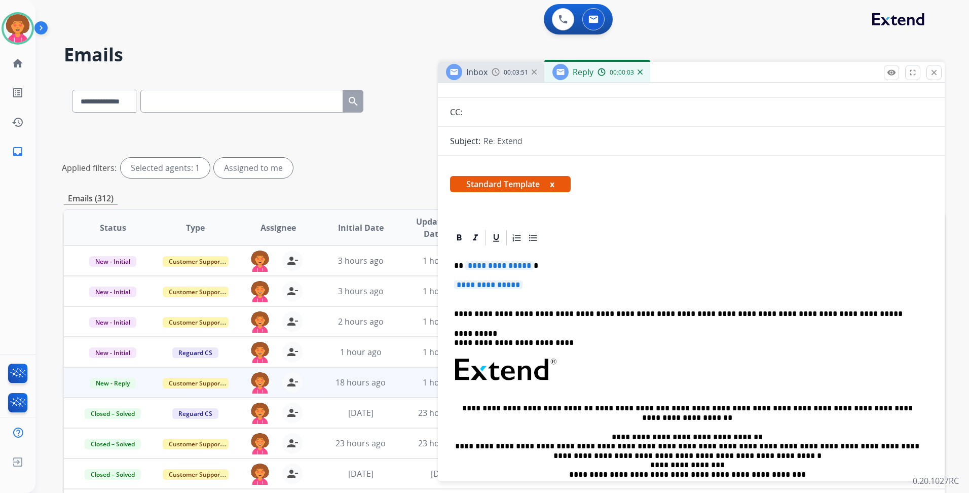
scroll to position [101, 0]
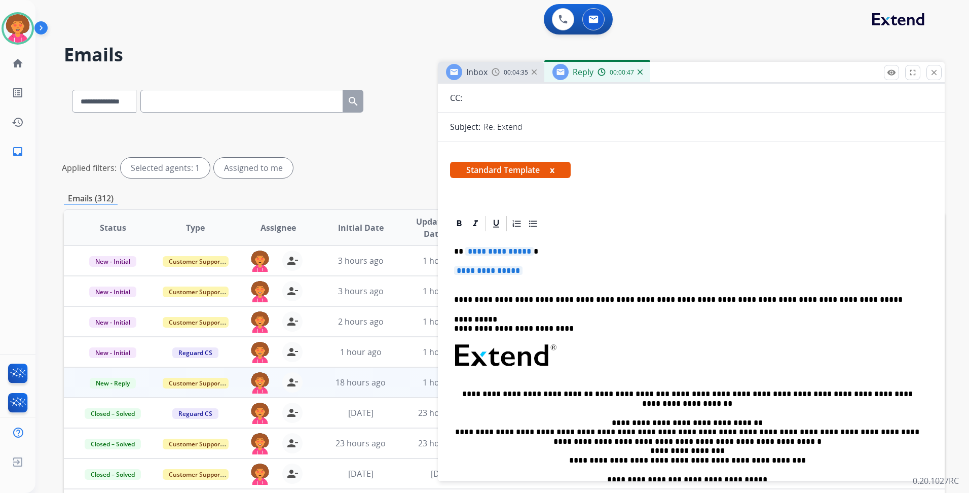
click at [527, 255] on span "**********" at bounding box center [499, 251] width 68 height 9
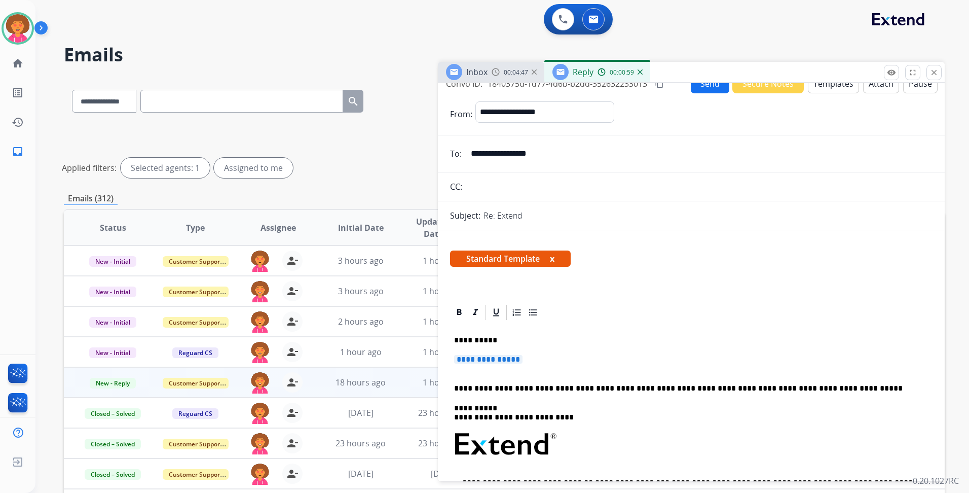
scroll to position [0, 0]
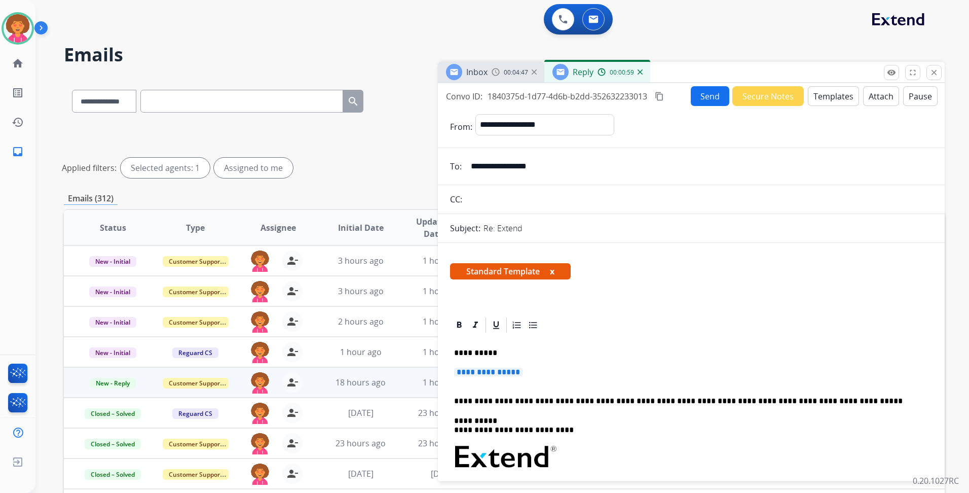
click at [556, 379] on p "**********" at bounding box center [691, 377] width 475 height 19
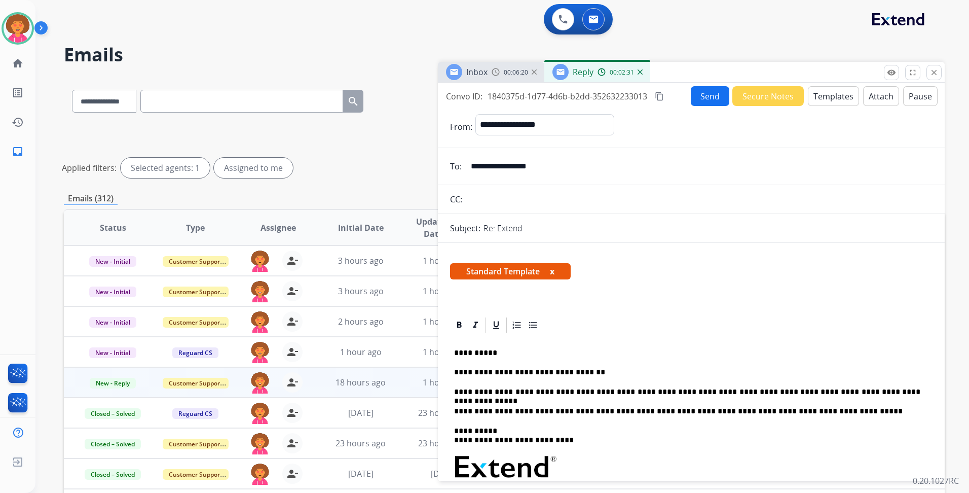
click at [718, 95] on button "Send" at bounding box center [710, 96] width 39 height 20
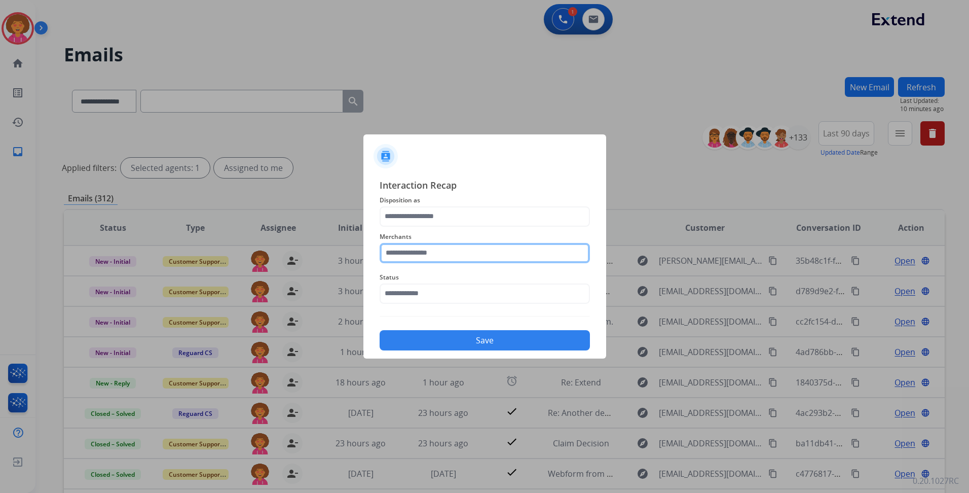
click at [455, 248] on input "text" at bounding box center [485, 253] width 210 height 20
type input "****"
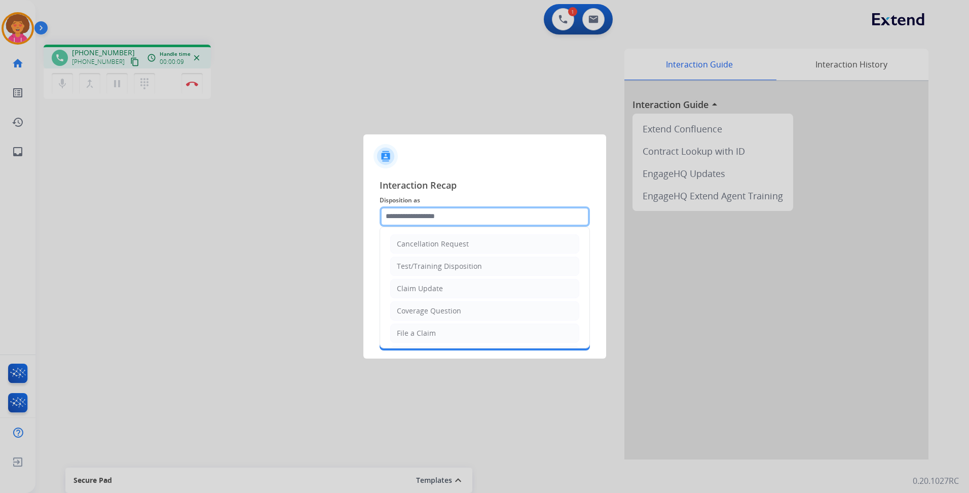
click at [448, 214] on input "text" at bounding box center [485, 216] width 210 height 20
click at [439, 283] on div "Claim Update" at bounding box center [420, 288] width 46 height 10
type input "**********"
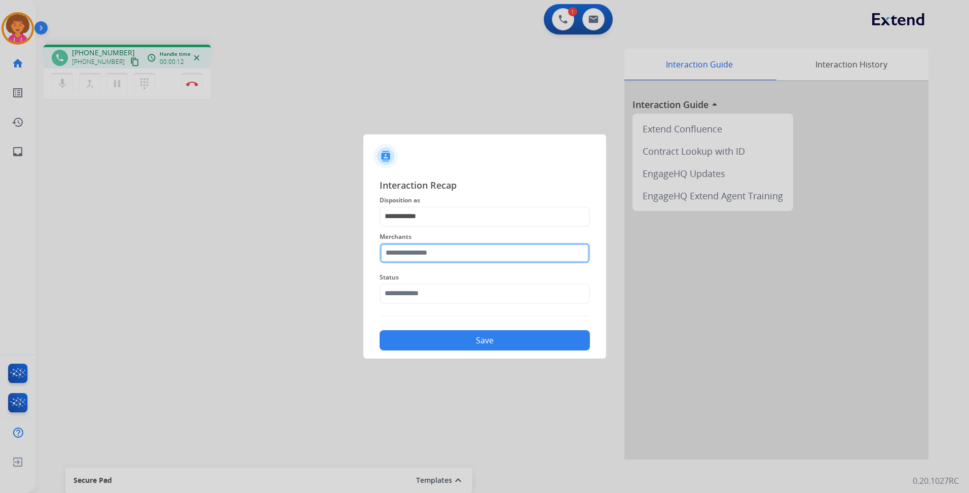
click at [439, 251] on input "text" at bounding box center [485, 253] width 210 height 20
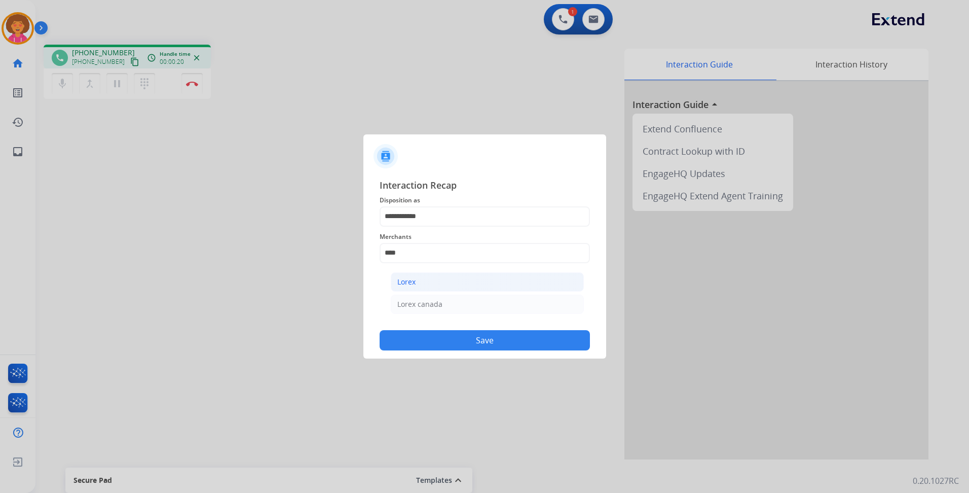
click at [431, 280] on li "Lorex" at bounding box center [487, 281] width 193 height 19
type input "*****"
click at [439, 294] on input "text" at bounding box center [485, 293] width 210 height 20
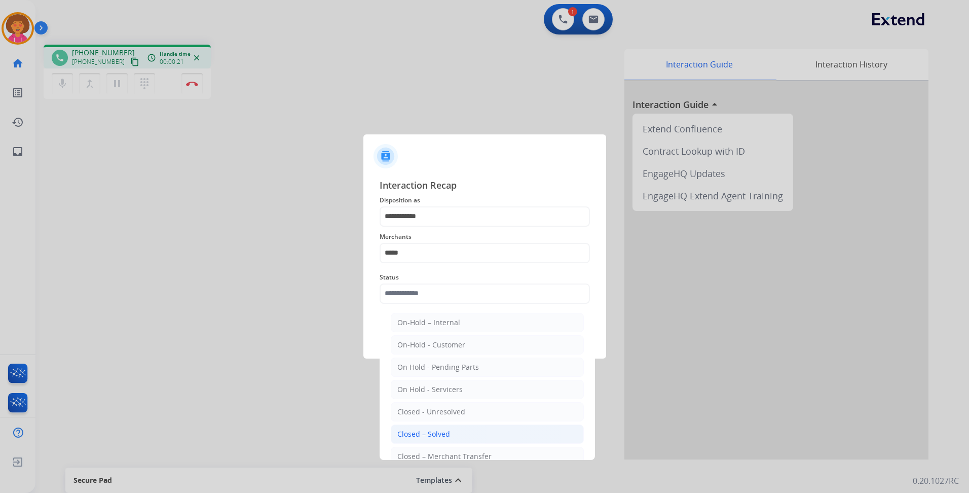
click at [445, 436] on div "Closed – Solved" at bounding box center [424, 434] width 53 height 10
type input "**********"
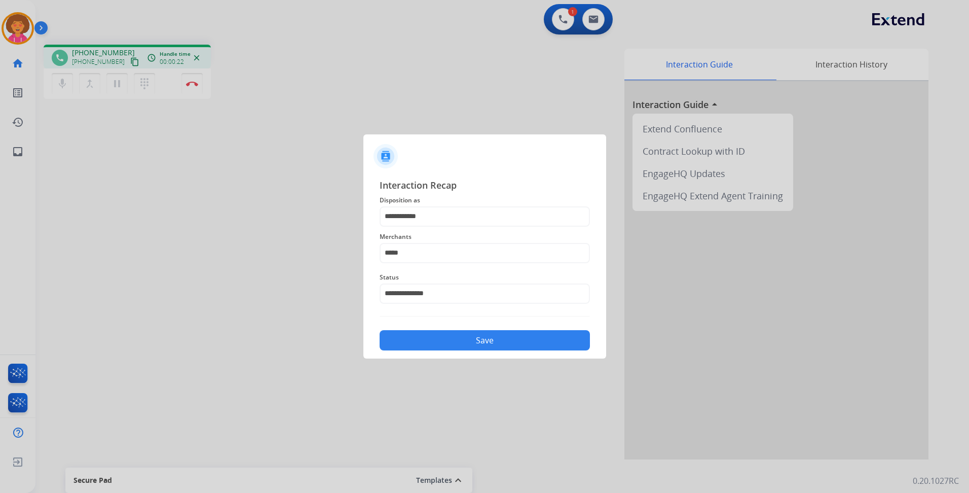
click at [485, 341] on button "Save" at bounding box center [485, 340] width 210 height 20
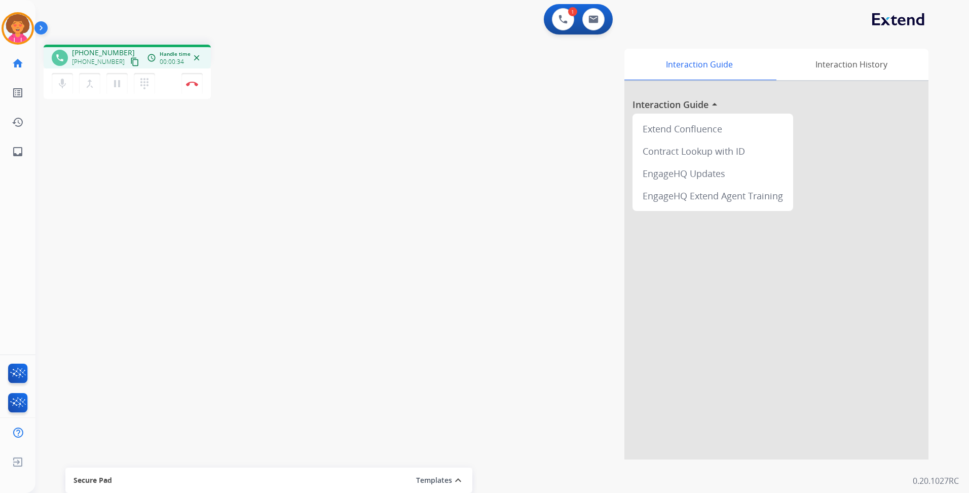
click at [130, 58] on mat-icon "content_copy" at bounding box center [134, 61] width 9 height 9
click at [114, 85] on mat-icon "pause" at bounding box center [117, 84] width 12 height 12
click at [113, 83] on mat-icon "play_arrow" at bounding box center [117, 84] width 12 height 12
click at [194, 82] on img at bounding box center [192, 83] width 12 height 5
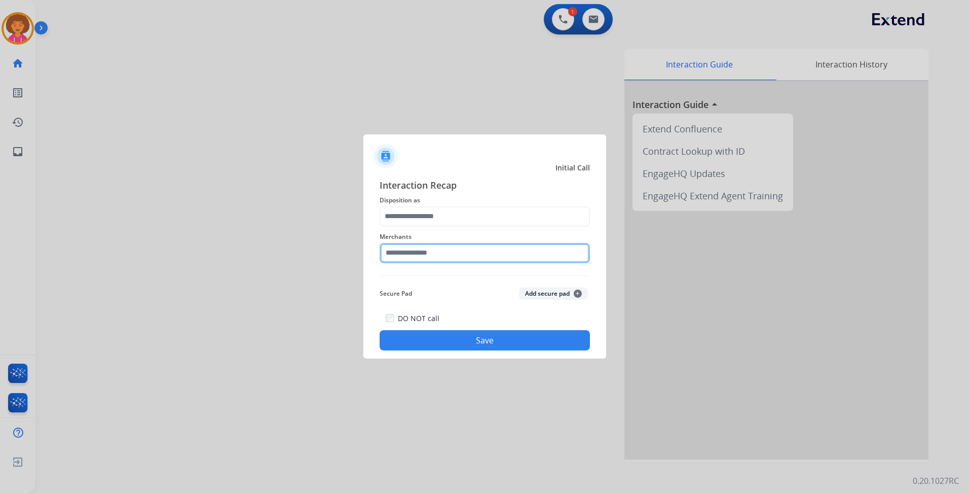
click at [449, 251] on input "text" at bounding box center [485, 253] width 210 height 20
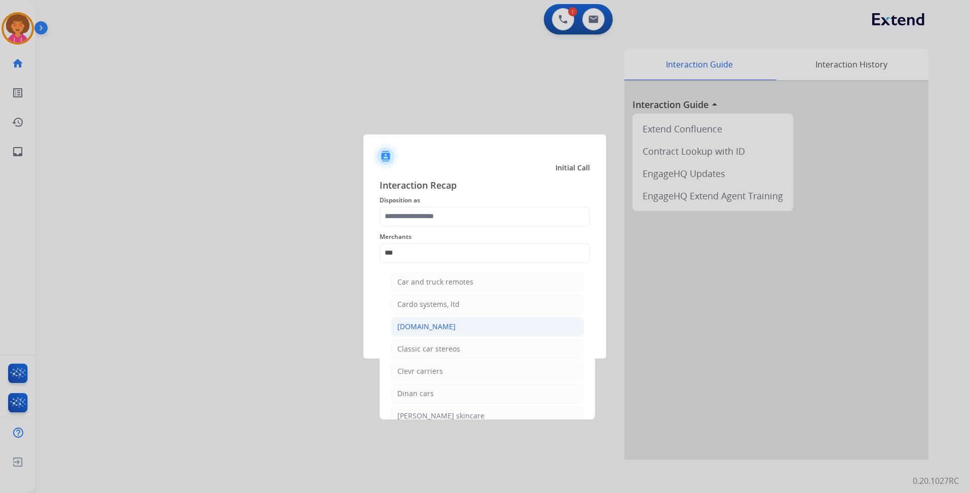
click at [472, 326] on li "Carparts.com" at bounding box center [487, 326] width 193 height 19
type input "**********"
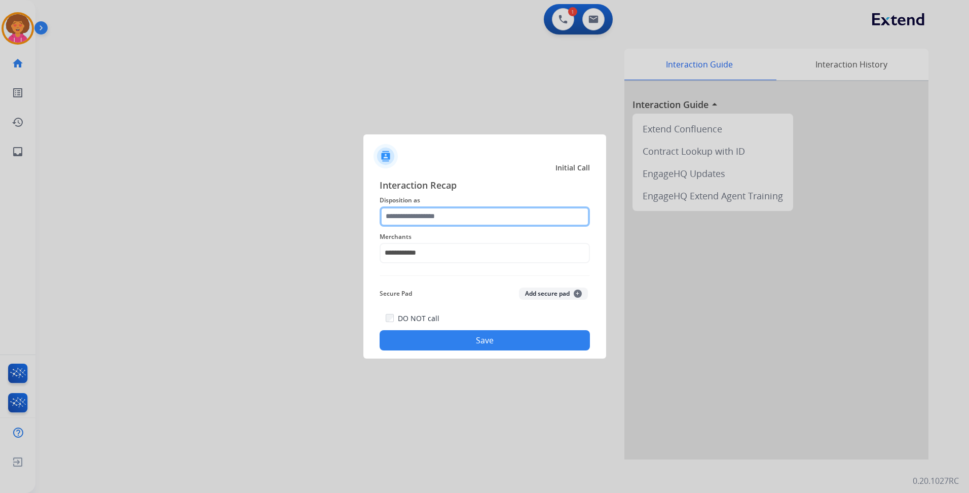
click at [484, 217] on input "text" at bounding box center [485, 216] width 210 height 20
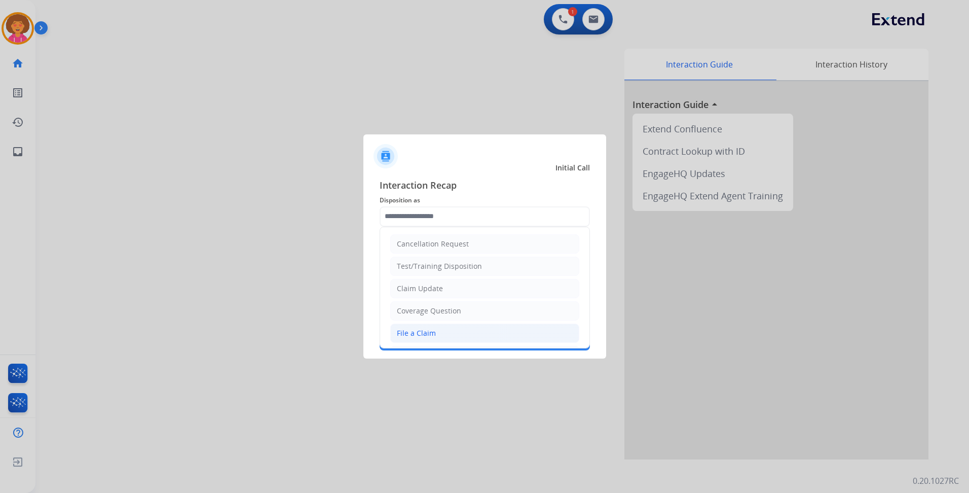
click at [451, 331] on li "File a Claim" at bounding box center [484, 332] width 189 height 19
type input "**********"
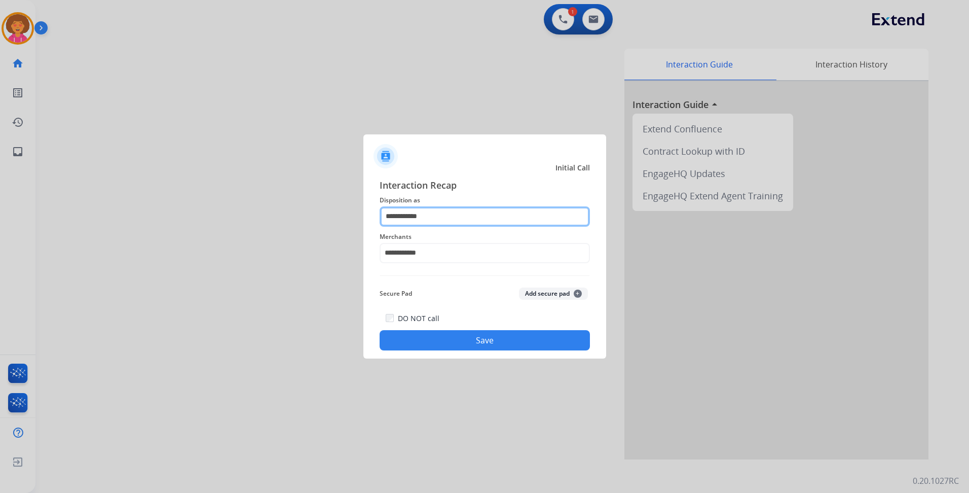
click at [458, 218] on input "**********" at bounding box center [485, 216] width 210 height 20
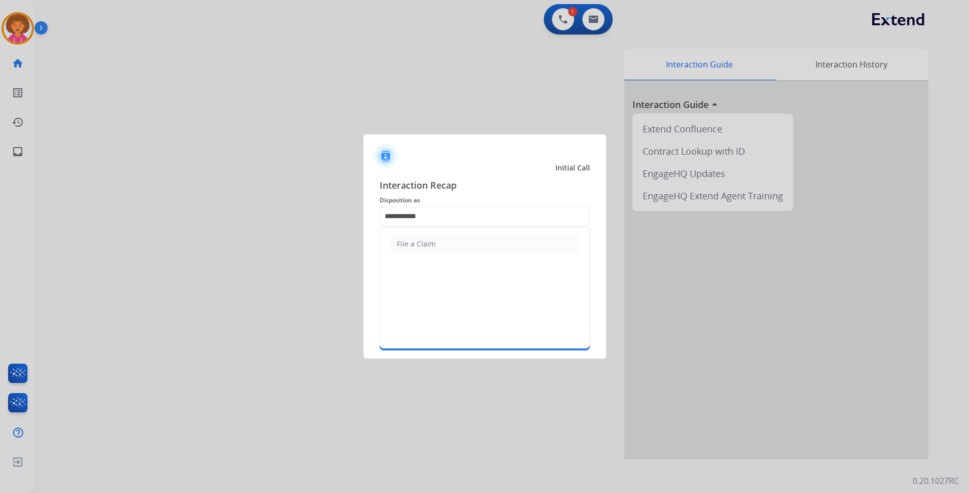
drag, startPoint x: 447, startPoint y: 245, endPoint x: 446, endPoint y: 230, distance: 15.7
click at [447, 239] on li "File a Claim" at bounding box center [484, 243] width 189 height 19
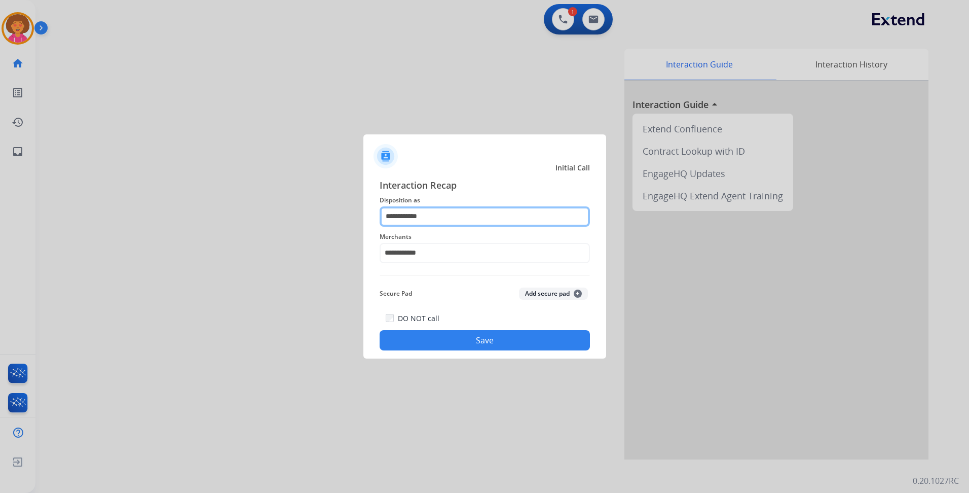
drag, startPoint x: 447, startPoint y: 218, endPoint x: 176, endPoint y: 175, distance: 274.1
click at [0, 178] on app-contact-recap-modal "**********" at bounding box center [0, 246] width 0 height 493
type input "*"
type input "*****"
drag, startPoint x: 436, startPoint y: 216, endPoint x: 109, endPoint y: 158, distance: 332.1
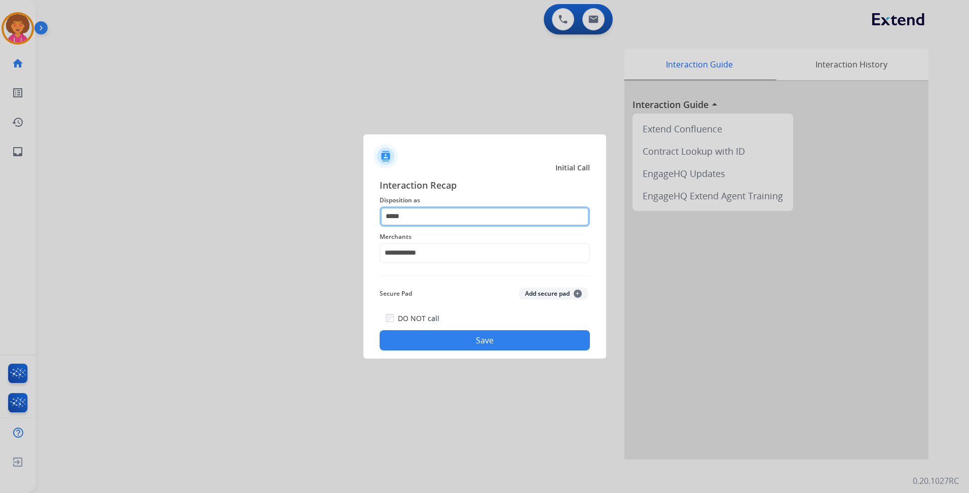
click at [0, 168] on app-contact-recap-modal "**********" at bounding box center [0, 246] width 0 height 493
click at [470, 171] on div "**********" at bounding box center [485, 246] width 243 height 225
drag, startPoint x: 470, startPoint y: 171, endPoint x: 425, endPoint y: 222, distance: 67.2
click at [426, 223] on input "text" at bounding box center [485, 216] width 210 height 20
type input "*"
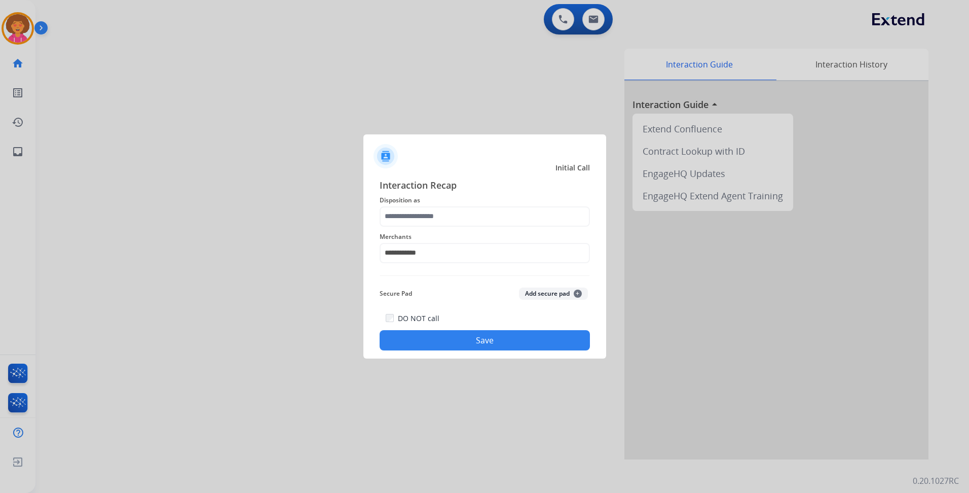
click at [462, 155] on div at bounding box center [485, 151] width 243 height 35
click at [443, 257] on input "**********" at bounding box center [485, 253] width 210 height 20
drag, startPoint x: 444, startPoint y: 283, endPoint x: 437, endPoint y: 253, distance: 31.4
click at [444, 283] on li "Carparts.com" at bounding box center [487, 281] width 193 height 19
click at [449, 217] on input "text" at bounding box center [485, 216] width 210 height 20
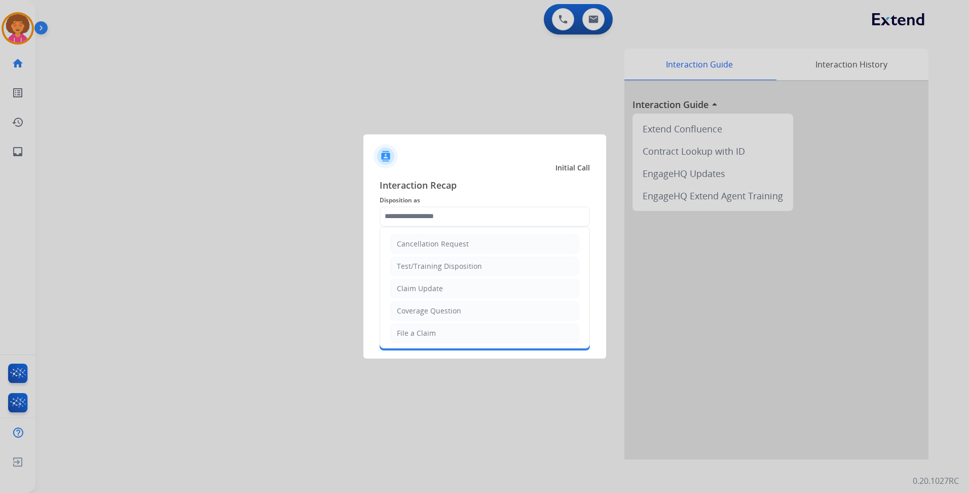
click at [428, 292] on div "Claim Update" at bounding box center [420, 288] width 46 height 10
type input "**********"
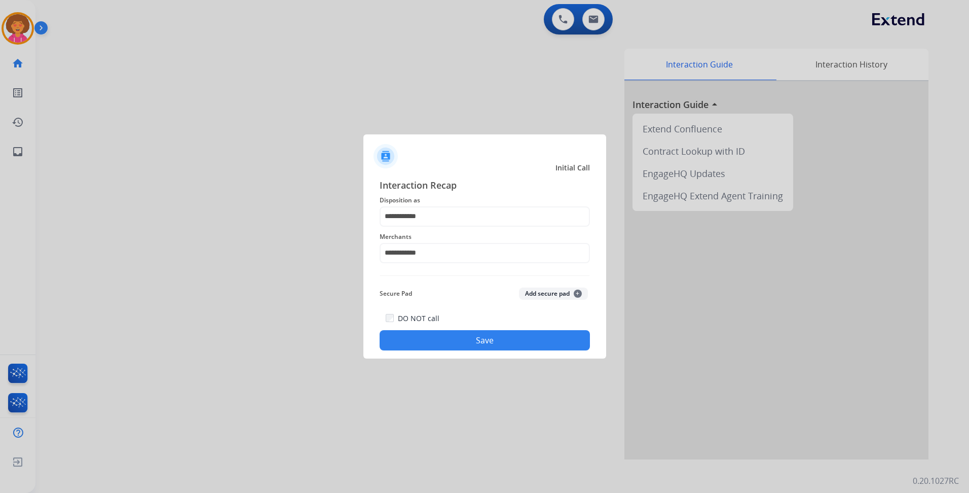
click at [444, 342] on button "Save" at bounding box center [485, 340] width 210 height 20
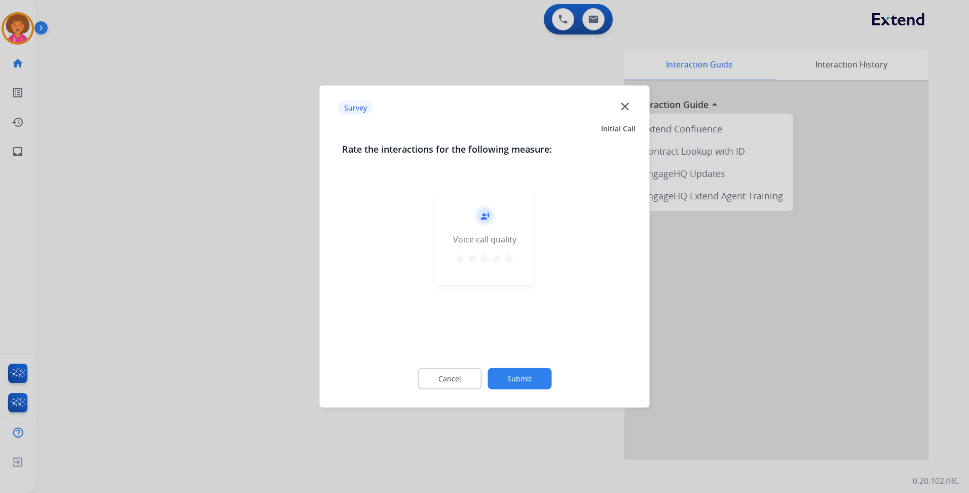
click at [511, 259] on mat-icon "star" at bounding box center [509, 259] width 12 height 12
click at [518, 373] on button "Submit" at bounding box center [520, 378] width 64 height 21
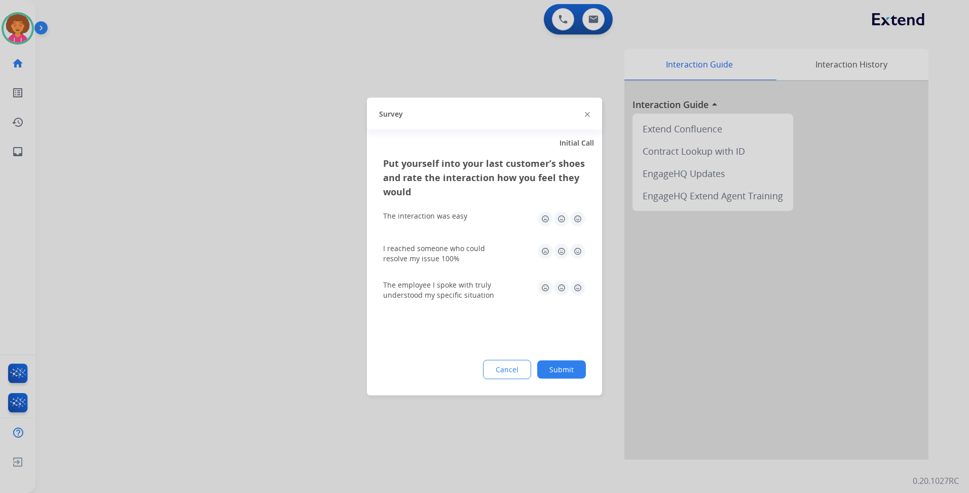
click at [580, 215] on img at bounding box center [578, 219] width 16 height 16
click at [581, 248] on img at bounding box center [578, 251] width 16 height 16
click at [575, 292] on img at bounding box center [578, 288] width 16 height 16
drag, startPoint x: 565, startPoint y: 366, endPoint x: 564, endPoint y: 343, distance: 22.4
click at [564, 366] on button "Submit" at bounding box center [561, 370] width 49 height 18
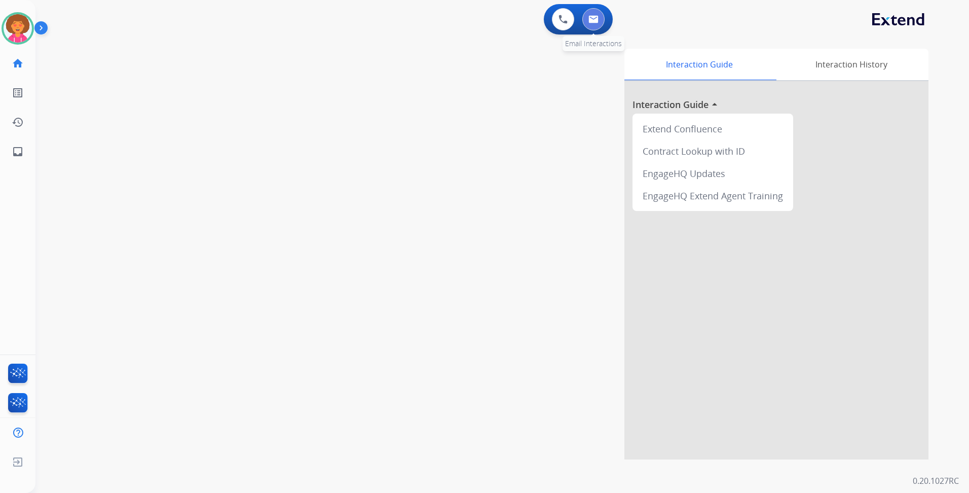
click at [593, 18] on img at bounding box center [594, 19] width 10 height 8
select select "**********"
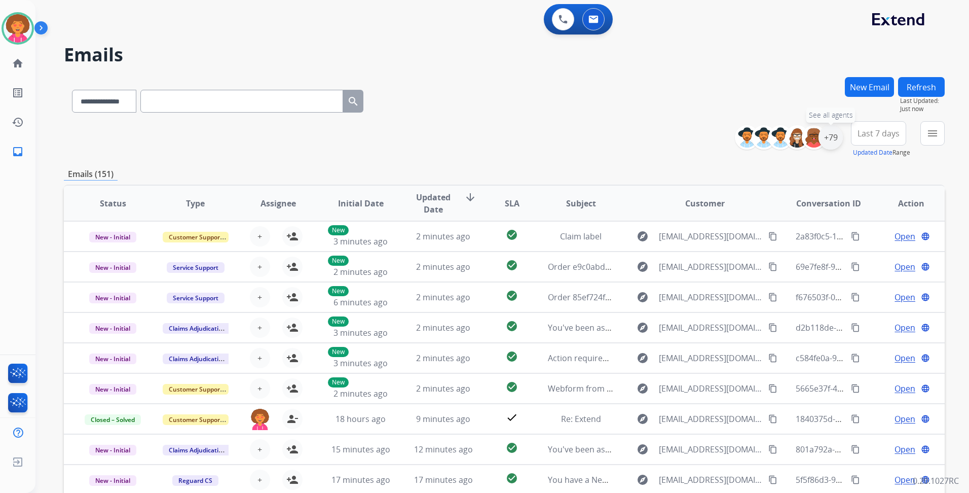
click at [826, 137] on div "+79" at bounding box center [831, 137] width 24 height 24
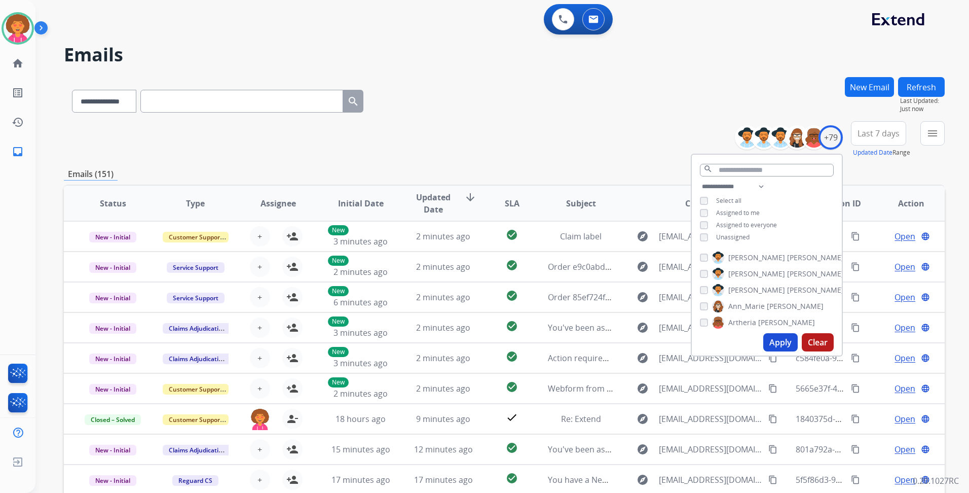
click at [741, 233] on span "Unassigned" at bounding box center [732, 237] width 33 height 9
click at [772, 343] on button "Apply" at bounding box center [781, 342] width 34 height 18
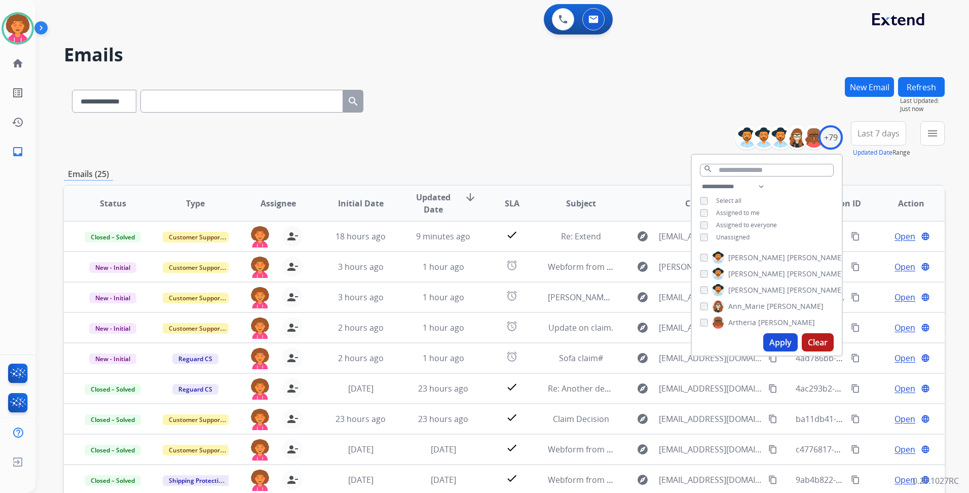
click at [565, 146] on div "**********" at bounding box center [504, 139] width 881 height 37
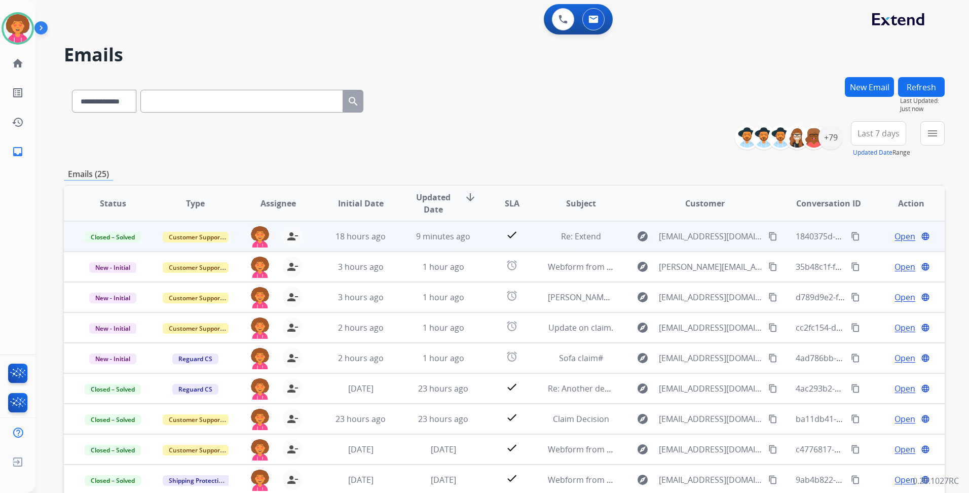
click at [851, 234] on mat-icon "content_copy" at bounding box center [855, 236] width 9 height 9
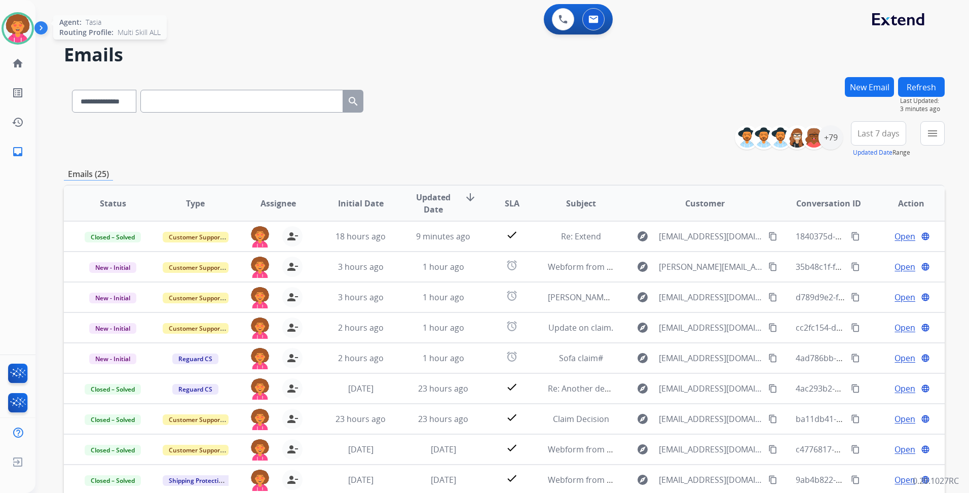
click at [24, 27] on img at bounding box center [18, 28] width 28 height 28
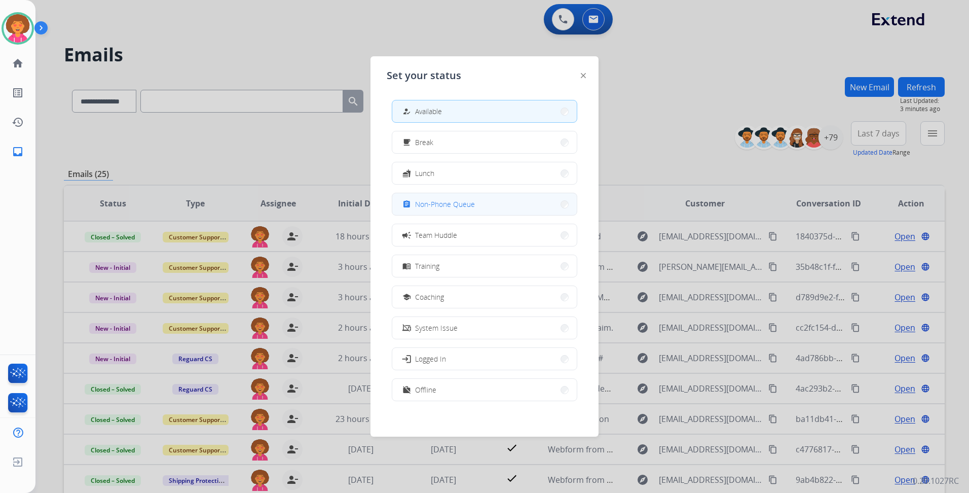
click at [494, 202] on button "assignment Non-Phone Queue" at bounding box center [484, 204] width 185 height 22
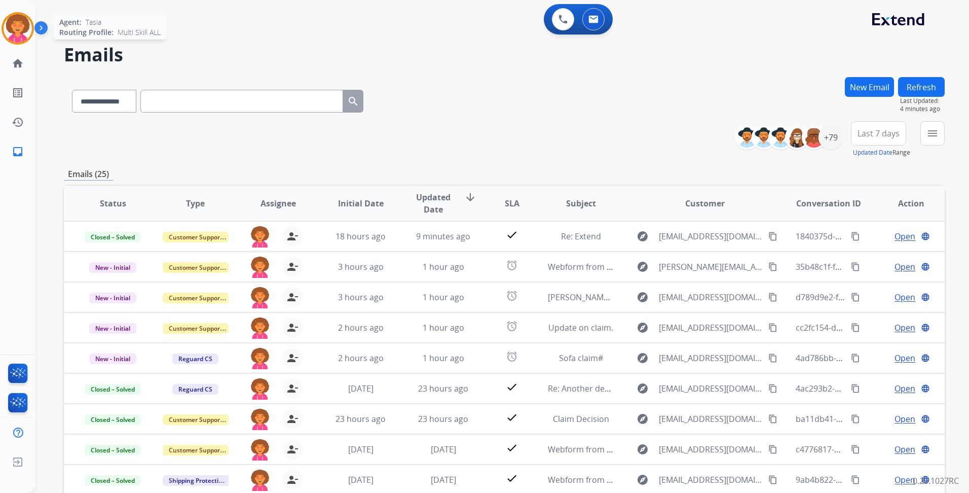
click at [12, 37] on img at bounding box center [18, 28] width 28 height 28
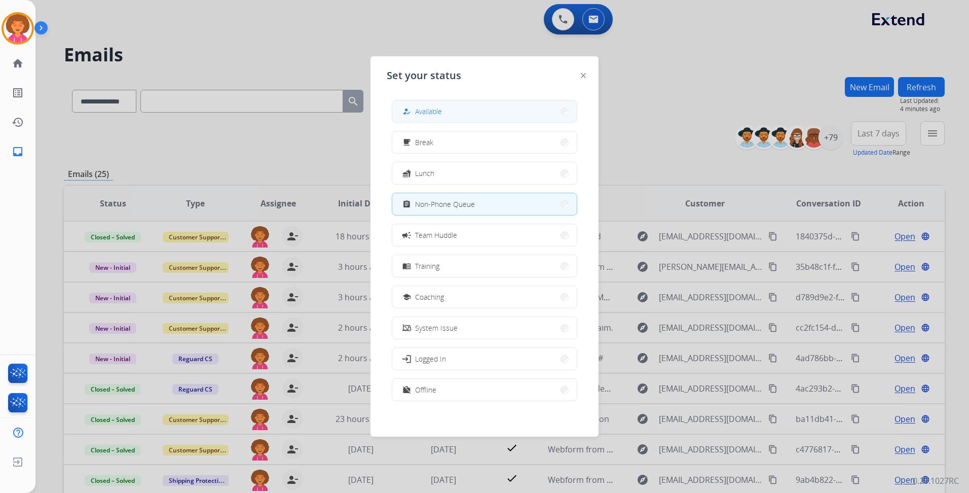
click at [453, 113] on button "how_to_reg Available" at bounding box center [484, 111] width 185 height 22
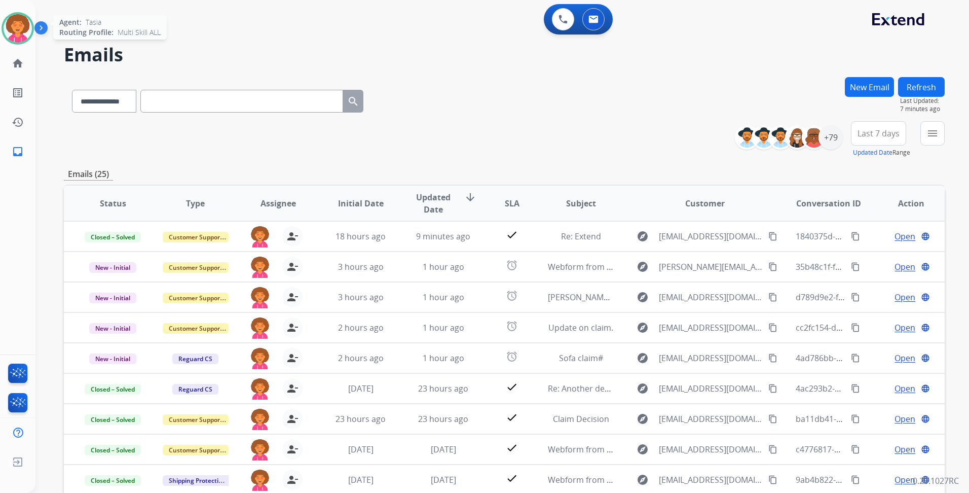
click at [4, 29] on img at bounding box center [18, 28] width 28 height 28
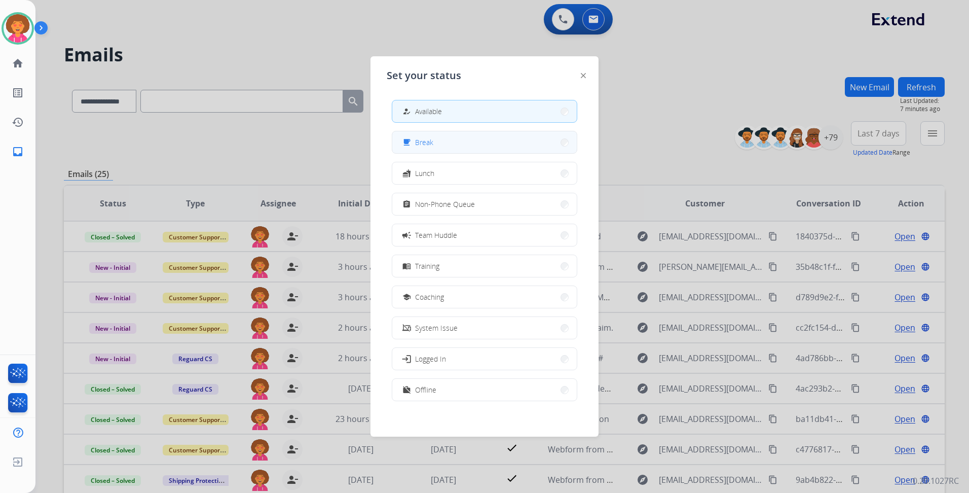
click at [499, 150] on button "free_breakfast Break" at bounding box center [484, 142] width 185 height 22
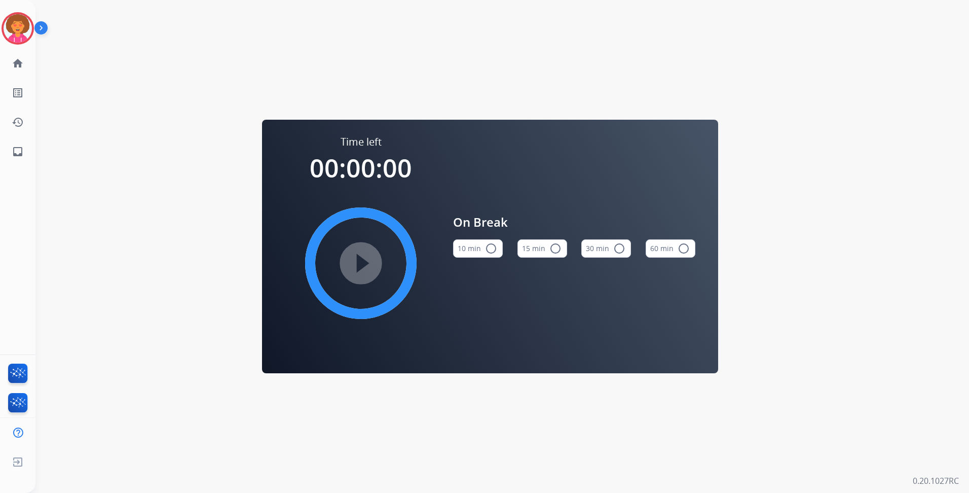
click at [545, 246] on button "15 min radio_button_unchecked" at bounding box center [543, 248] width 50 height 18
click at [30, 21] on img at bounding box center [18, 28] width 28 height 28
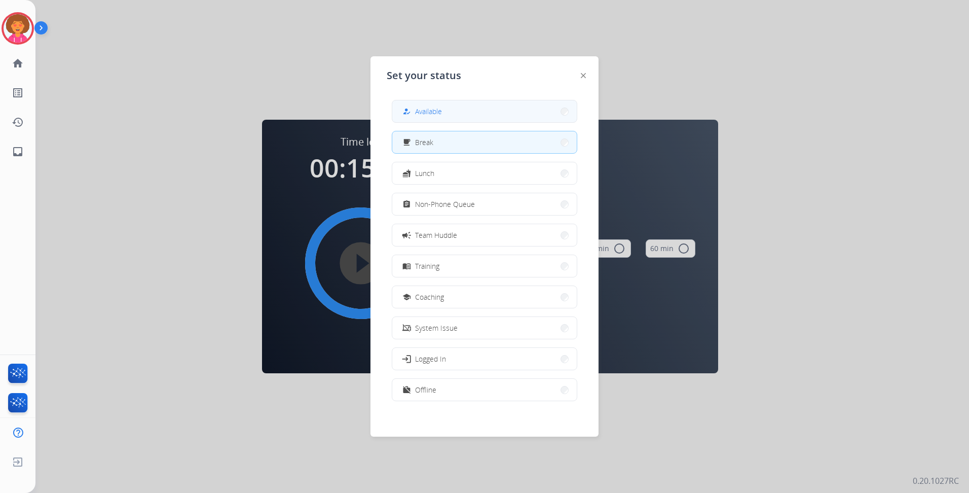
click at [425, 114] on span "Available" at bounding box center [428, 111] width 27 height 11
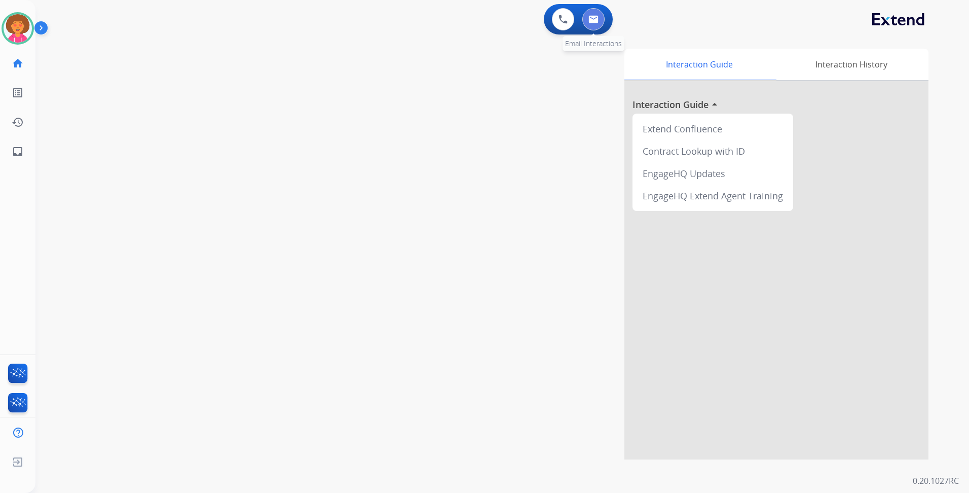
click at [596, 20] on img at bounding box center [594, 19] width 10 height 8
select select "**********"
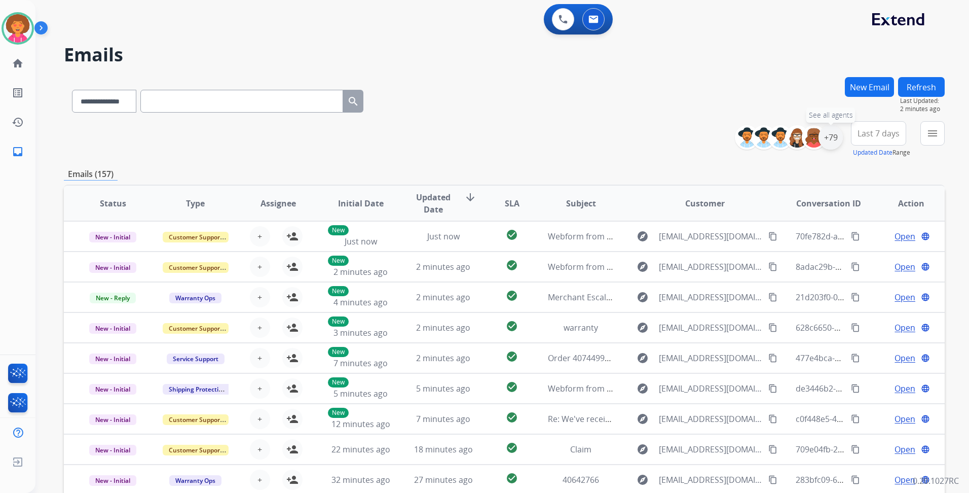
click at [835, 133] on div "+79" at bounding box center [831, 137] width 24 height 24
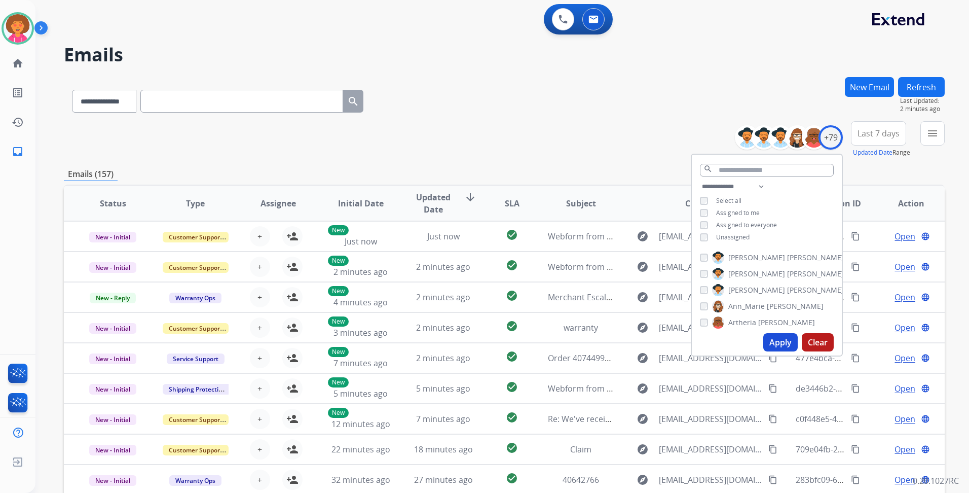
drag, startPoint x: 725, startPoint y: 238, endPoint x: 726, endPoint y: 243, distance: 5.7
click at [724, 238] on span "Unassigned" at bounding box center [732, 237] width 33 height 9
click at [775, 349] on button "Apply" at bounding box center [781, 342] width 34 height 18
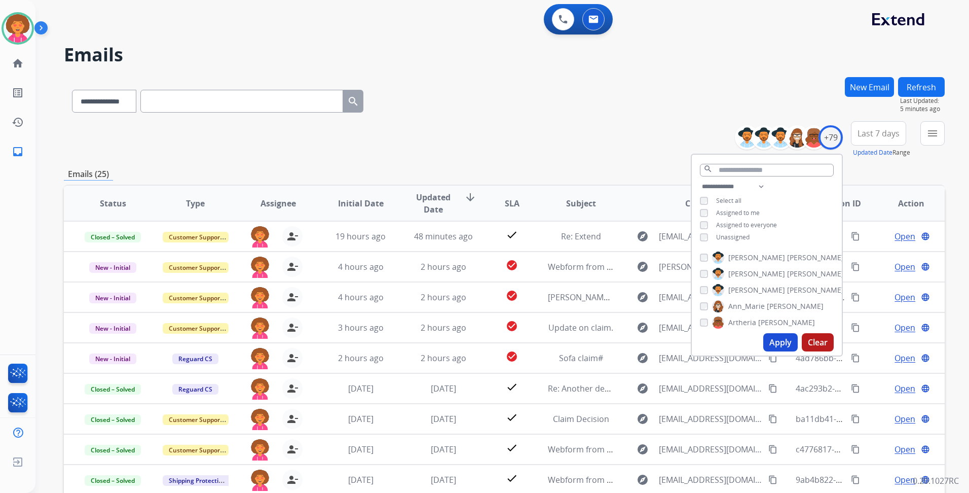
click at [476, 132] on div "**********" at bounding box center [504, 139] width 881 height 37
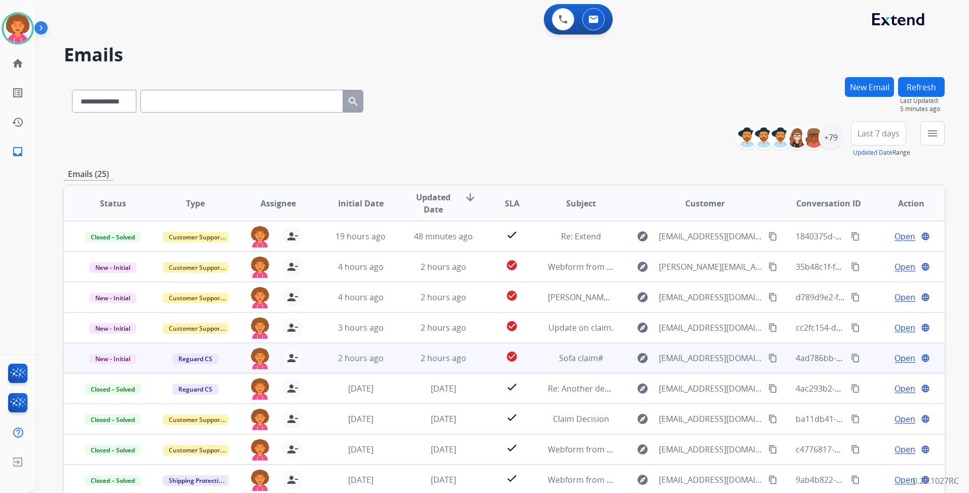
click at [896, 360] on span "Open" at bounding box center [905, 358] width 21 height 12
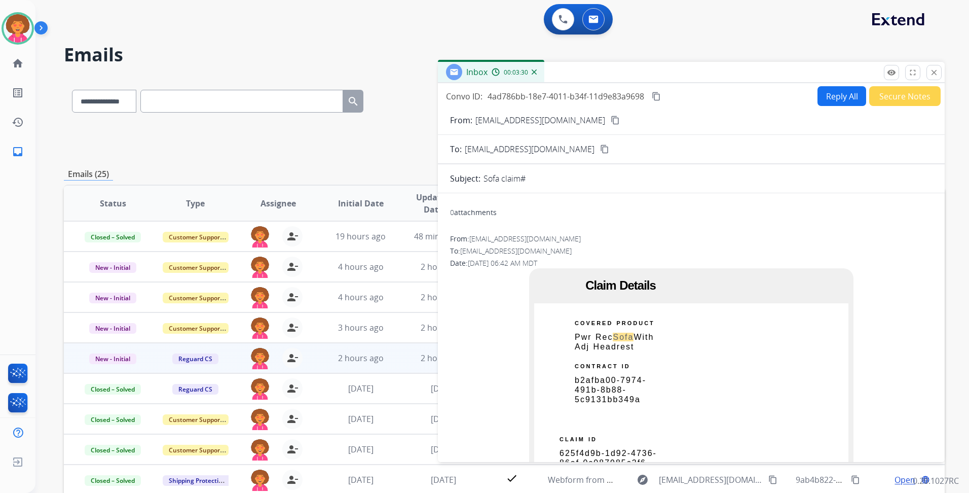
drag, startPoint x: 593, startPoint y: 121, endPoint x: 588, endPoint y: 117, distance: 6.5
click at [611, 121] on mat-icon "content_copy" at bounding box center [615, 120] width 9 height 9
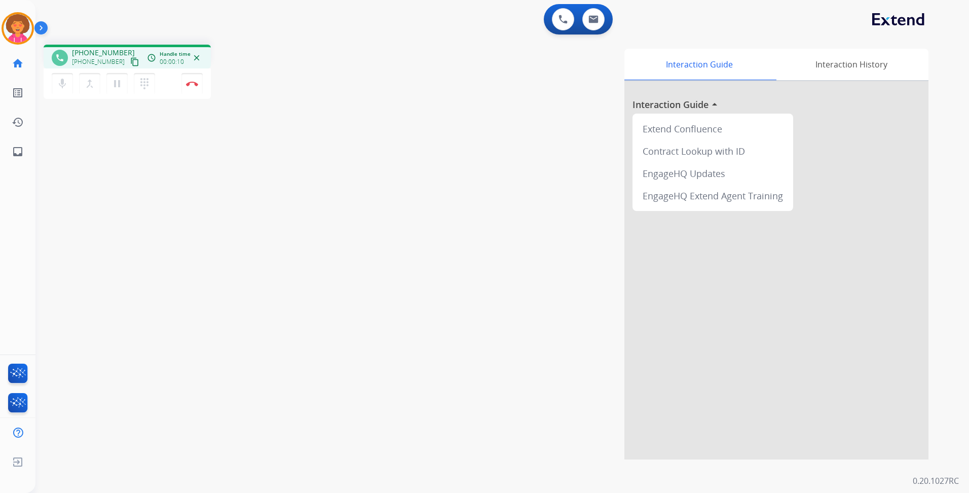
click at [130, 61] on mat-icon "content_copy" at bounding box center [134, 61] width 9 height 9
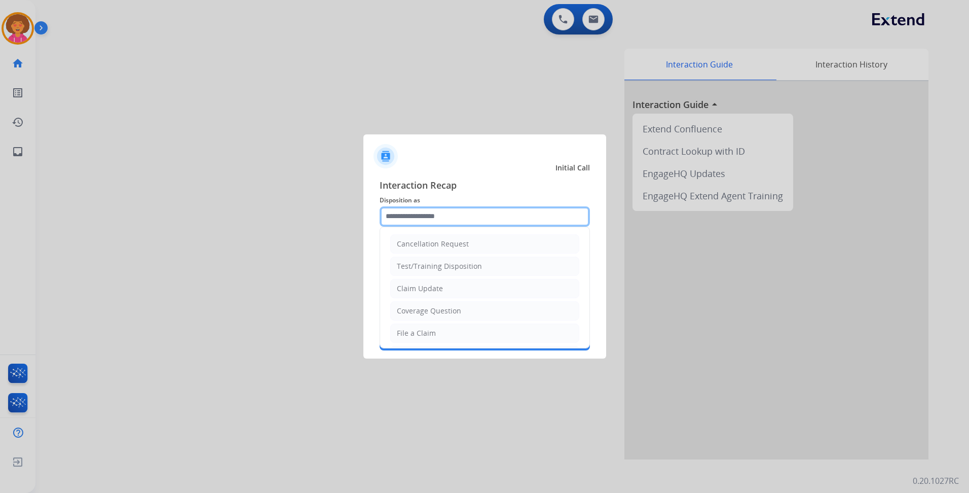
click at [417, 211] on input "text" at bounding box center [485, 216] width 210 height 20
click at [435, 212] on input "text" at bounding box center [485, 216] width 210 height 20
click at [424, 310] on li "Other" at bounding box center [484, 308] width 189 height 19
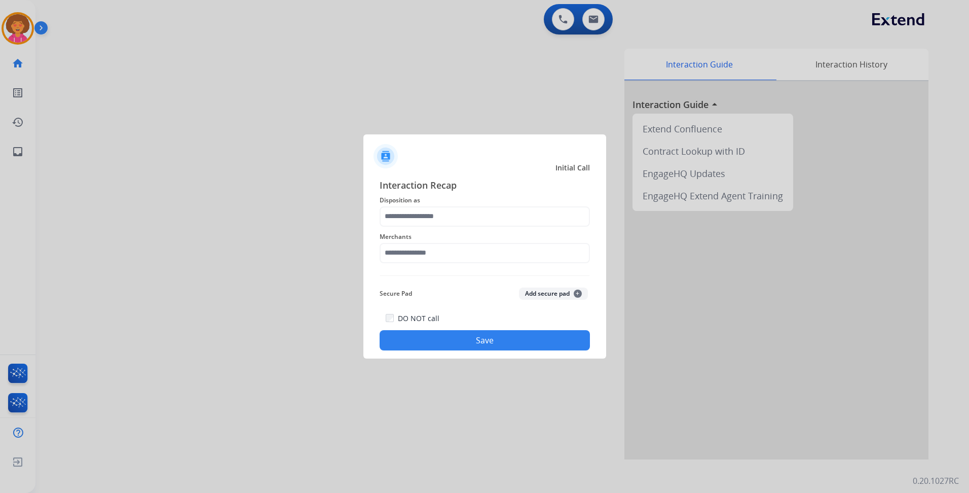
type input "*****"
click at [429, 256] on input "text" at bounding box center [485, 253] width 210 height 20
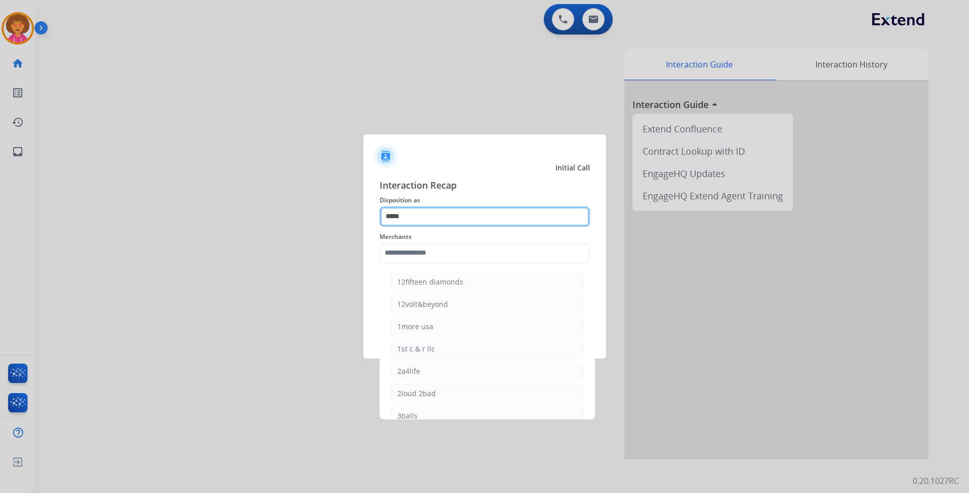
click at [420, 215] on input "*****" at bounding box center [485, 216] width 210 height 20
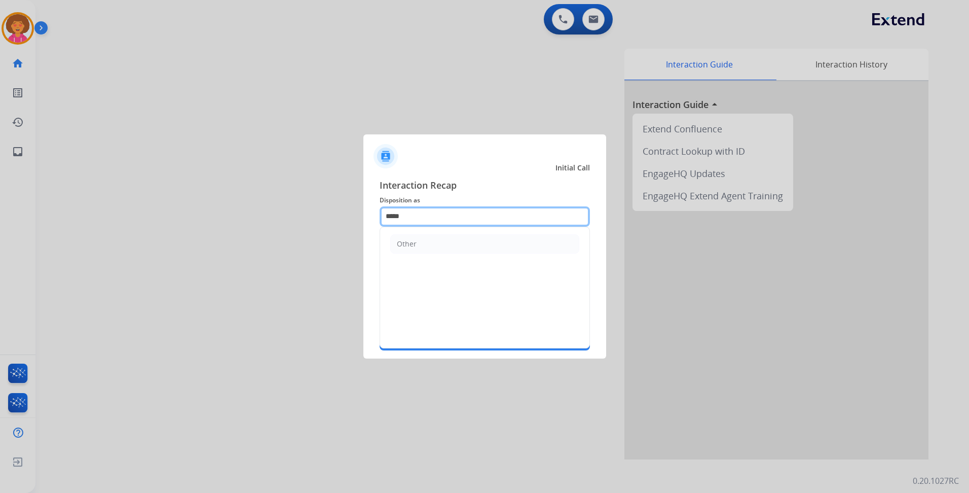
drag, startPoint x: 434, startPoint y: 216, endPoint x: 215, endPoint y: 215, distance: 219.0
click at [0, 215] on app-contact-recap-modal "Initial Call Interaction Recap Disposition as ***** Other Merchants Secure Pad …" at bounding box center [0, 246] width 0 height 493
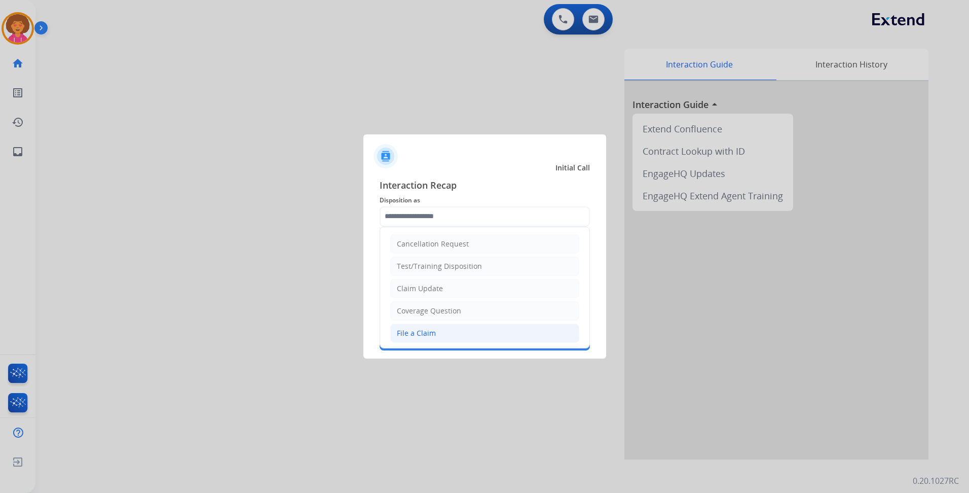
click at [425, 333] on div "File a Claim" at bounding box center [416, 333] width 39 height 10
type input "**********"
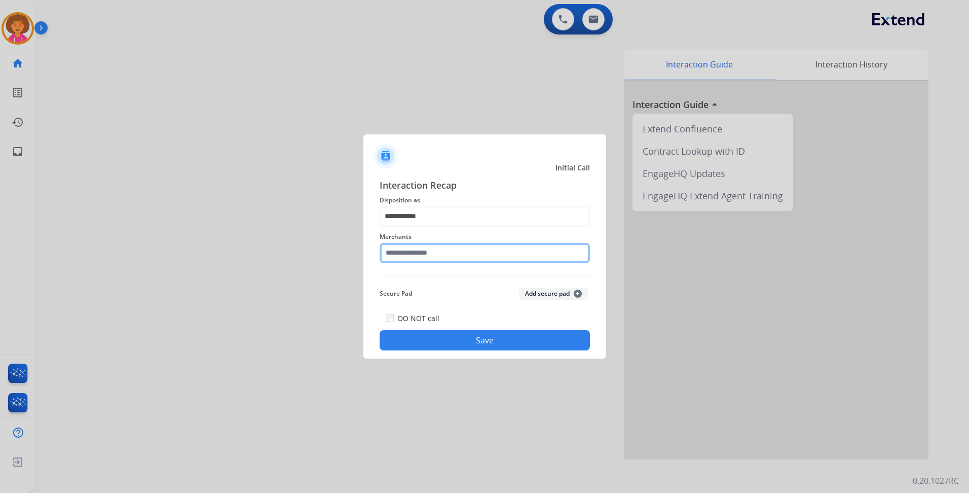
click at [437, 258] on input "text" at bounding box center [485, 253] width 210 height 20
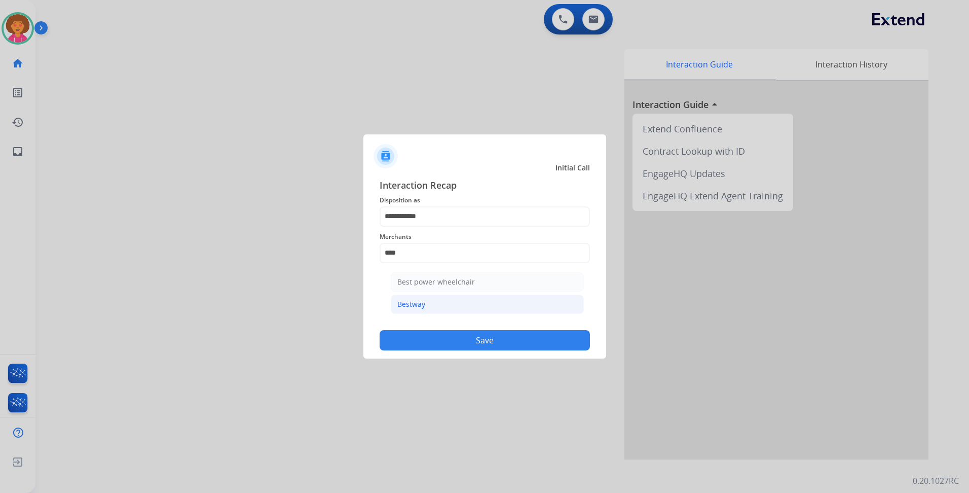
click at [429, 300] on li "Bestway" at bounding box center [487, 304] width 193 height 19
type input "*******"
click at [450, 342] on button "Save" at bounding box center [485, 340] width 210 height 20
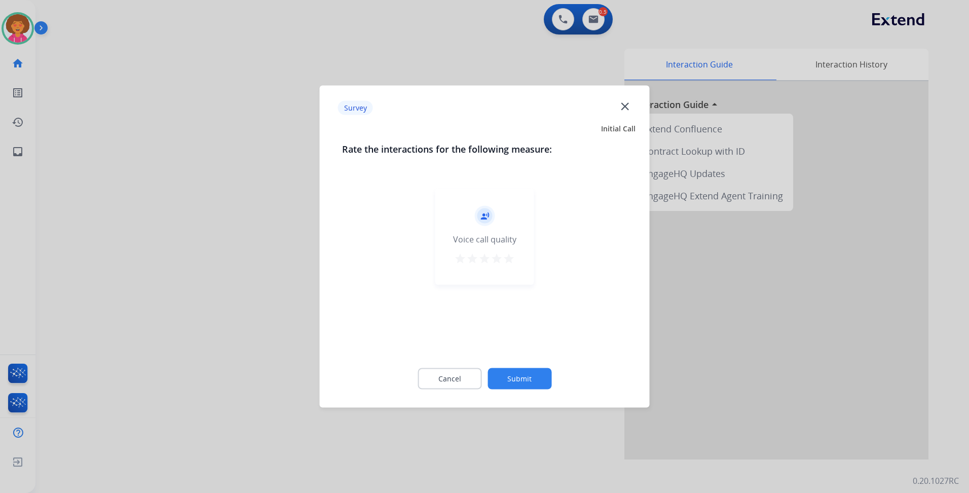
click at [507, 259] on mat-icon "star" at bounding box center [509, 259] width 12 height 12
click at [524, 387] on button "Submit" at bounding box center [520, 378] width 64 height 21
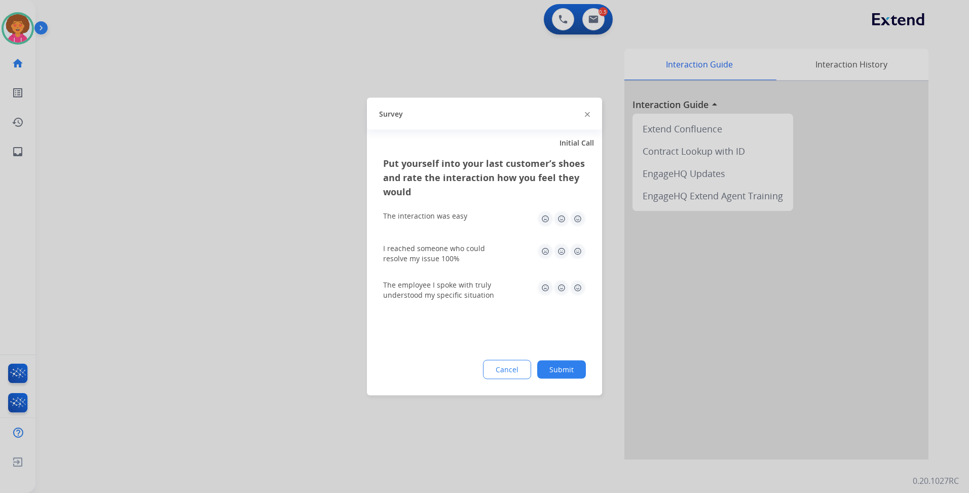
click at [584, 221] on img at bounding box center [578, 219] width 16 height 16
click at [576, 253] on img at bounding box center [578, 251] width 16 height 16
click at [579, 287] on img at bounding box center [578, 288] width 16 height 16
click at [577, 376] on button "Submit" at bounding box center [561, 370] width 49 height 18
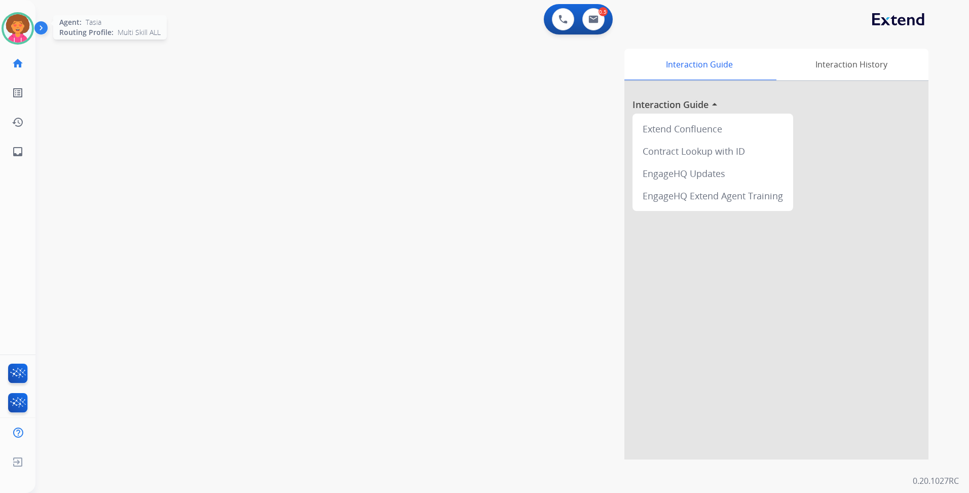
click at [19, 27] on img at bounding box center [18, 28] width 28 height 28
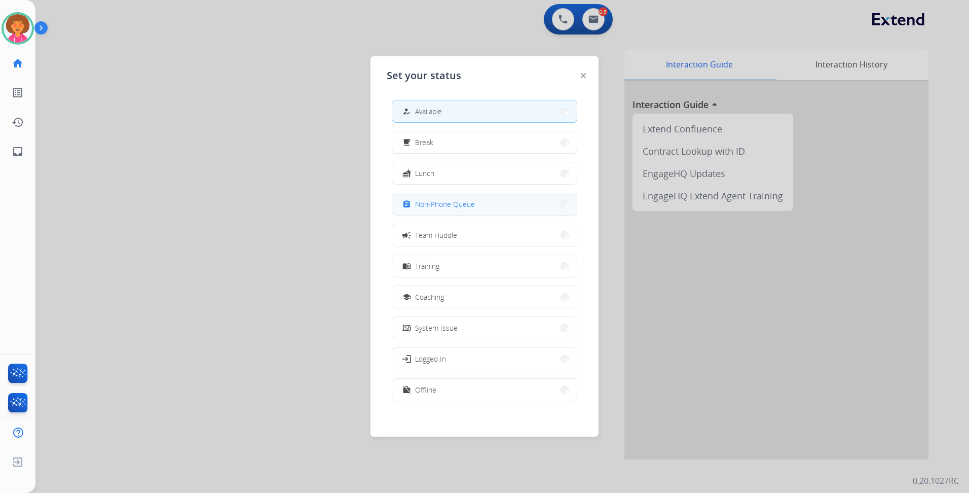
click at [479, 213] on button "assignment Non-Phone Queue" at bounding box center [484, 204] width 185 height 22
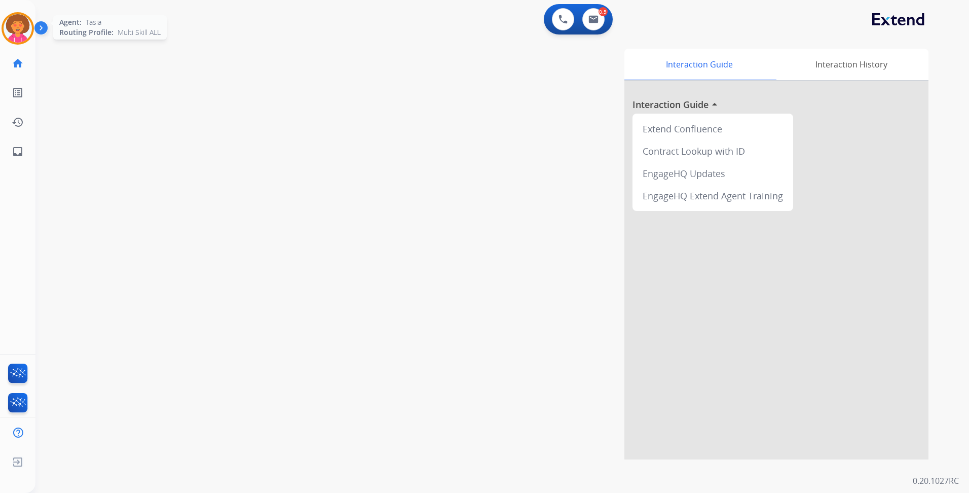
click at [15, 33] on img at bounding box center [18, 28] width 28 height 28
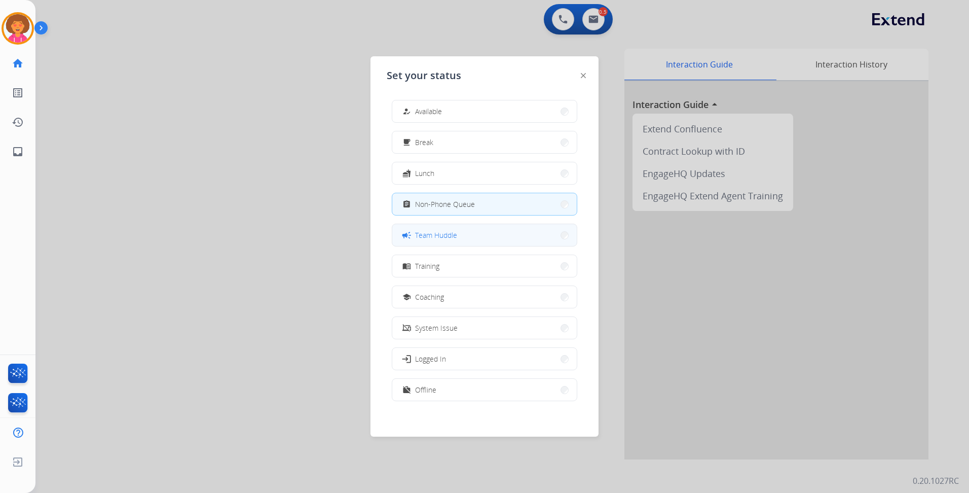
click at [467, 237] on button "campaign Team Huddle" at bounding box center [484, 235] width 185 height 22
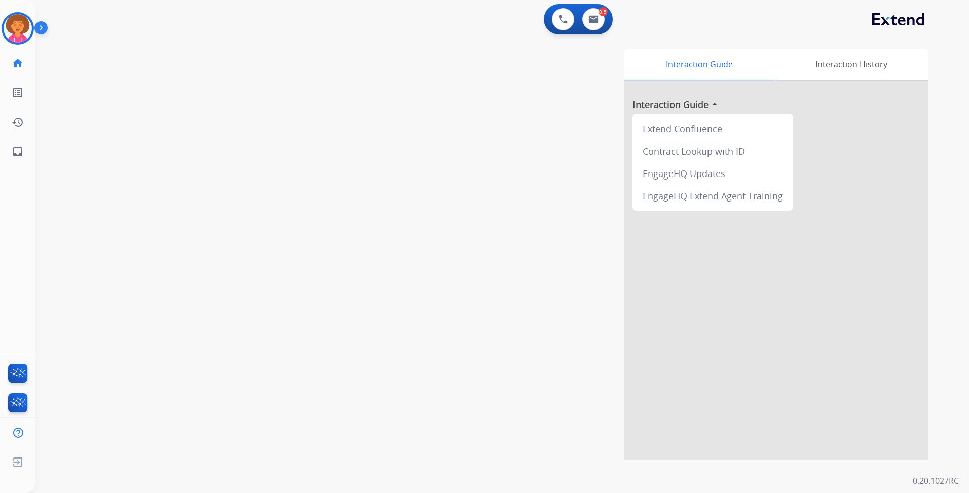
drag, startPoint x: 494, startPoint y: 240, endPoint x: 488, endPoint y: 218, distance: 23.1
click at [495, 239] on div "Interaction Guide Interaction History Interaction Guide arrow_drop_up Extend Co…" at bounding box center [632, 254] width 594 height 411
